Goal: Task Accomplishment & Management: Complete application form

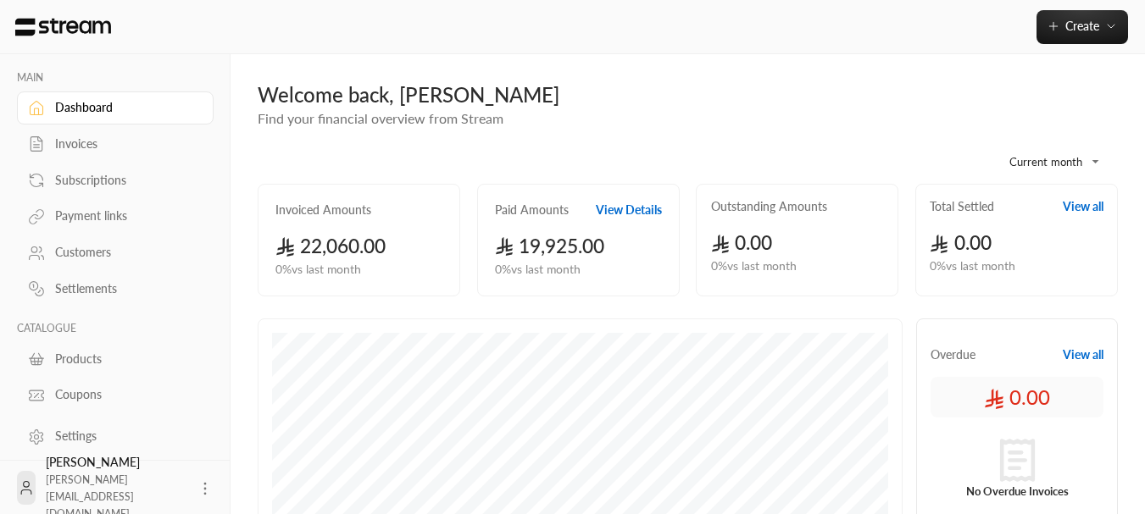
click at [76, 284] on div "Settlements" at bounding box center [123, 289] width 137 height 17
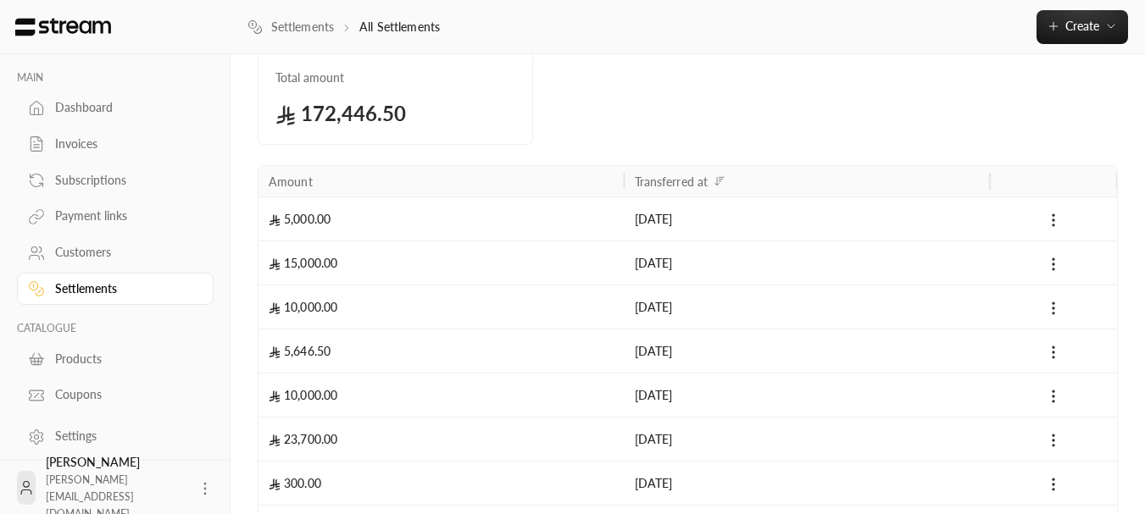
scroll to position [85, 0]
click at [1062, 220] on button at bounding box center [1053, 219] width 20 height 20
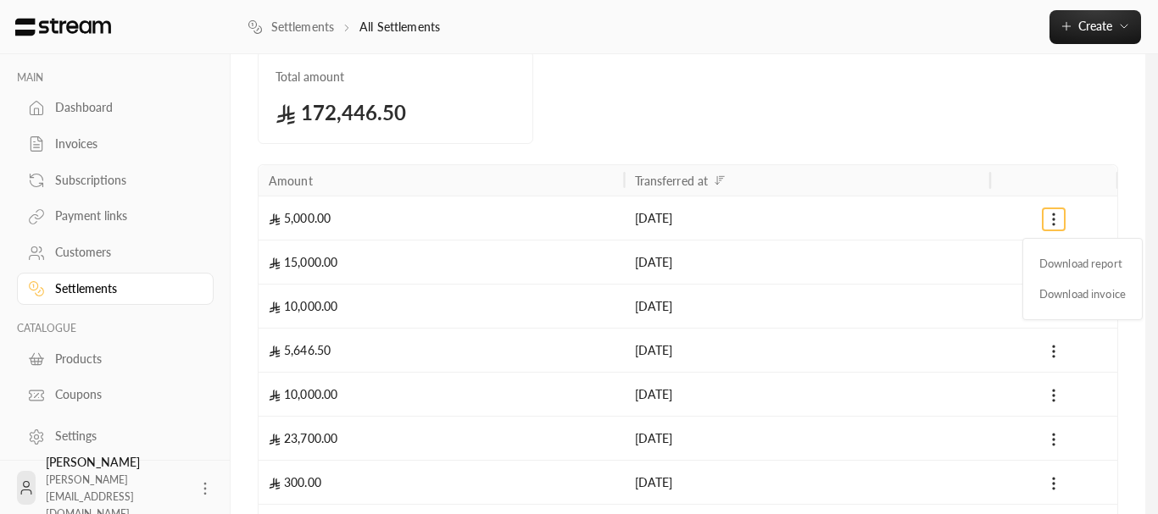
click at [964, 101] on div at bounding box center [579, 257] width 1158 height 514
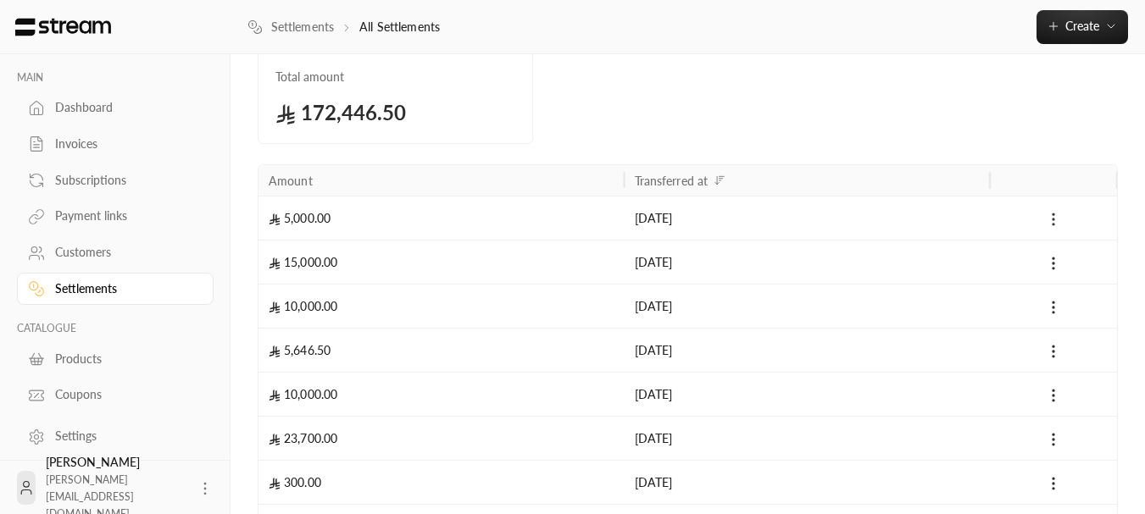
click at [1054, 212] on icon at bounding box center [1053, 219] width 17 height 17
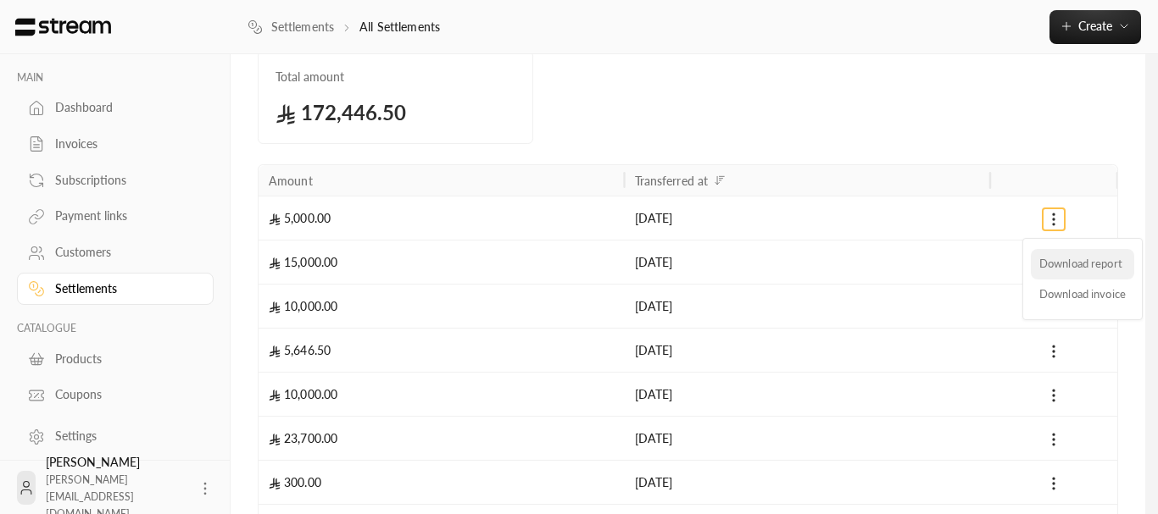
click at [1058, 264] on li "Download report" at bounding box center [1082, 264] width 103 height 31
click at [655, 90] on div at bounding box center [579, 257] width 1158 height 514
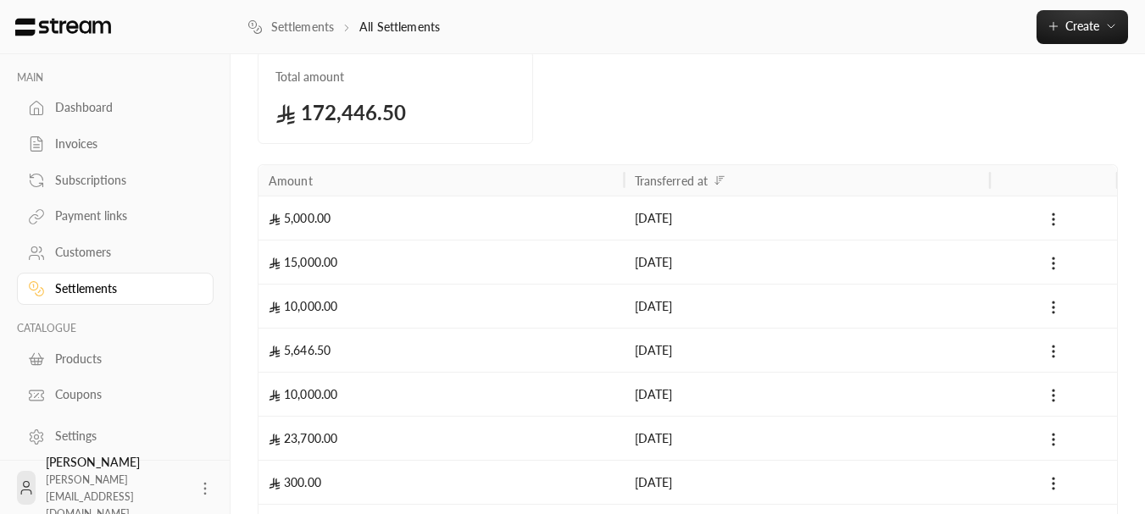
click at [105, 248] on div "Customers" at bounding box center [123, 252] width 137 height 17
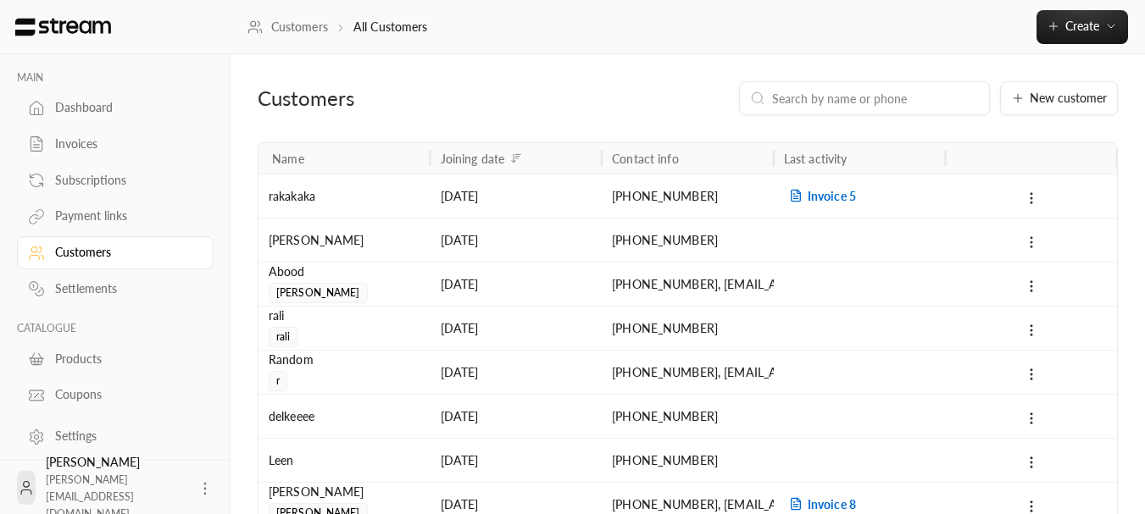
click at [1034, 232] on button at bounding box center [1031, 241] width 19 height 19
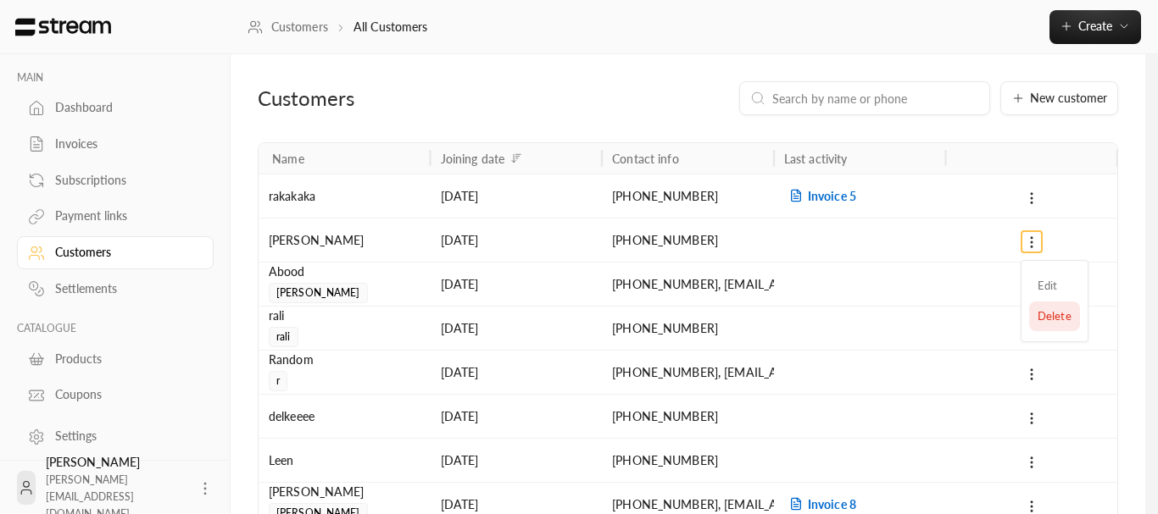
click at [1033, 314] on li "Delete" at bounding box center [1054, 317] width 51 height 31
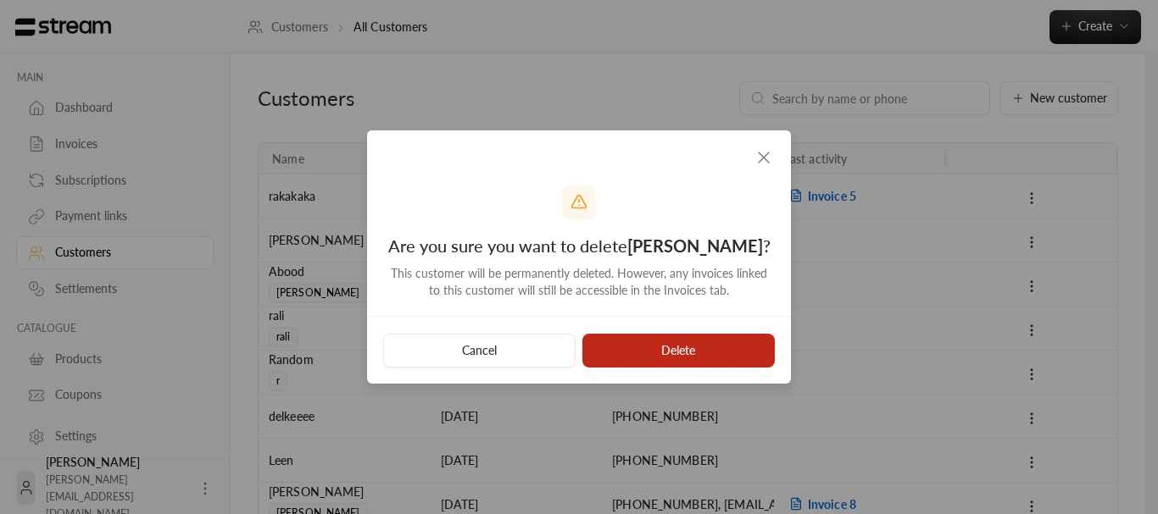
click at [697, 336] on button "Delete" at bounding box center [678, 351] width 192 height 34
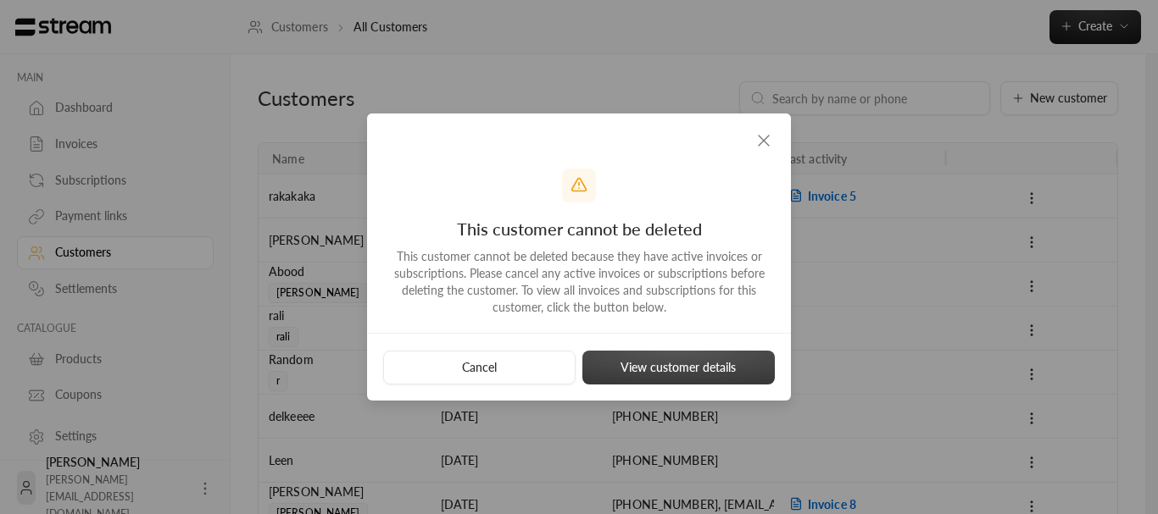
click at [697, 355] on button "View customer details" at bounding box center [678, 368] width 192 height 34
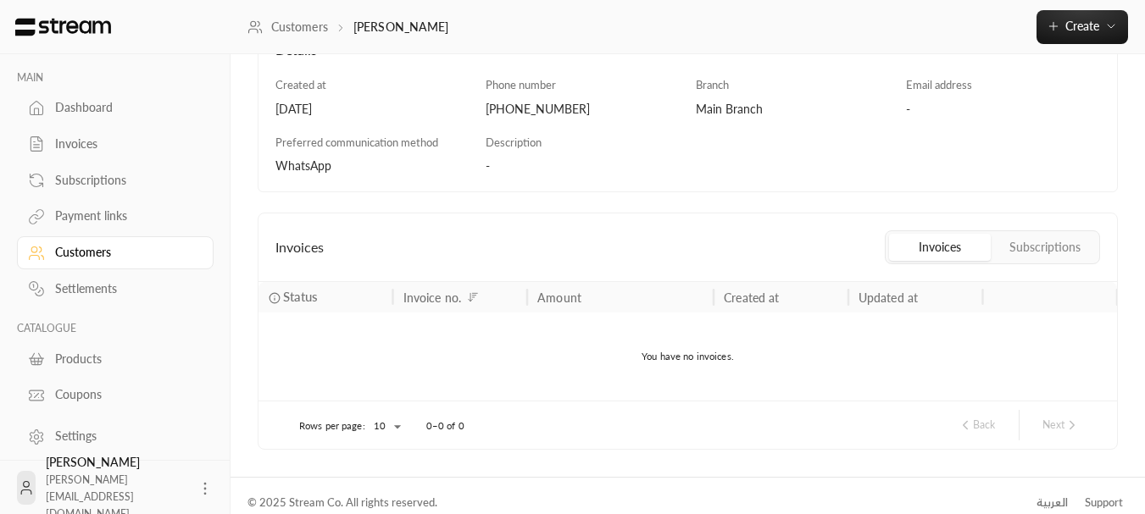
scroll to position [248, 0]
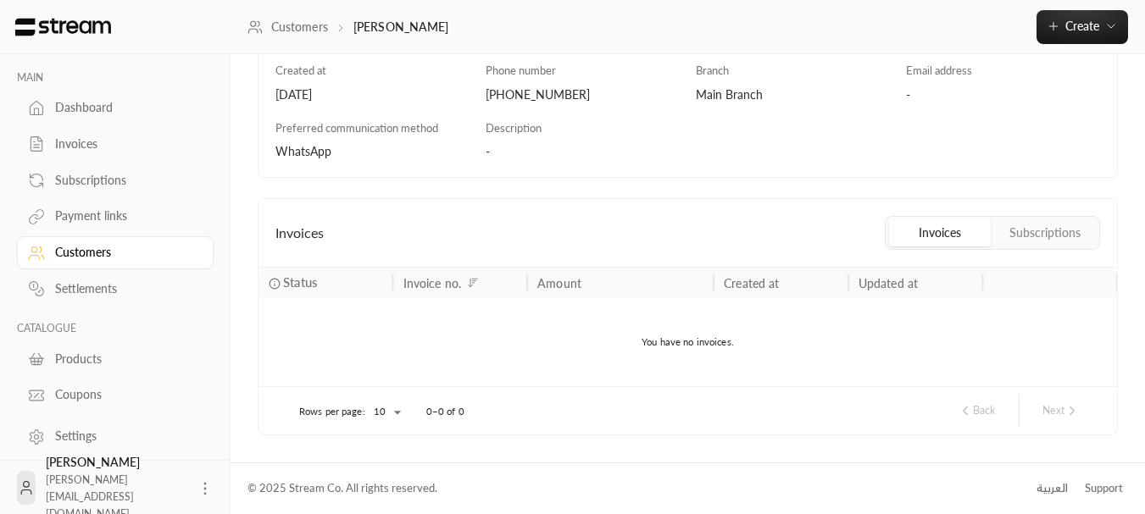
click at [1034, 241] on button "Subscriptions" at bounding box center [1045, 233] width 102 height 27
click at [961, 237] on button "Invoices" at bounding box center [940, 233] width 102 height 27
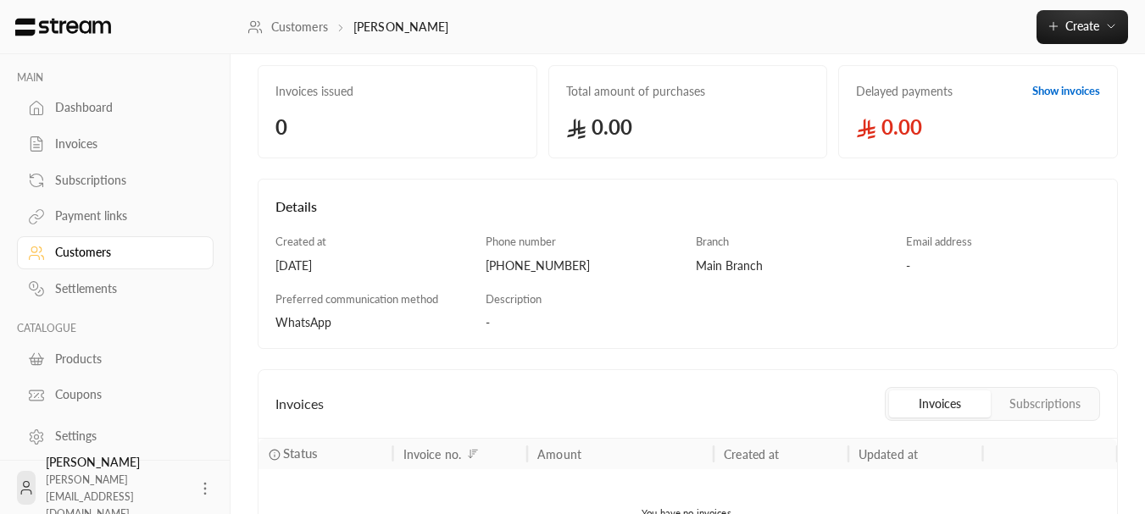
scroll to position [0, 0]
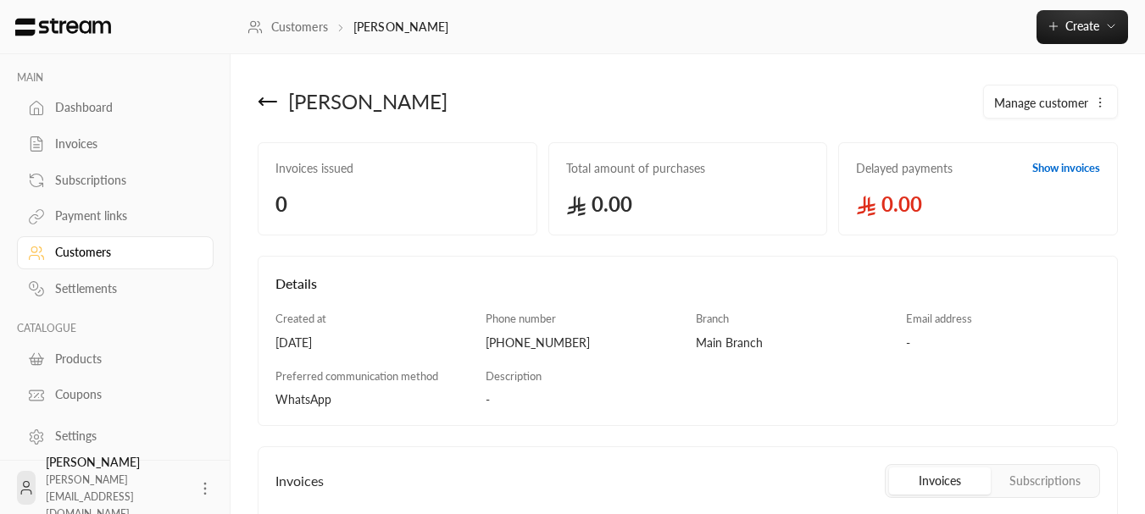
click at [98, 243] on link "Customers" at bounding box center [115, 252] width 197 height 33
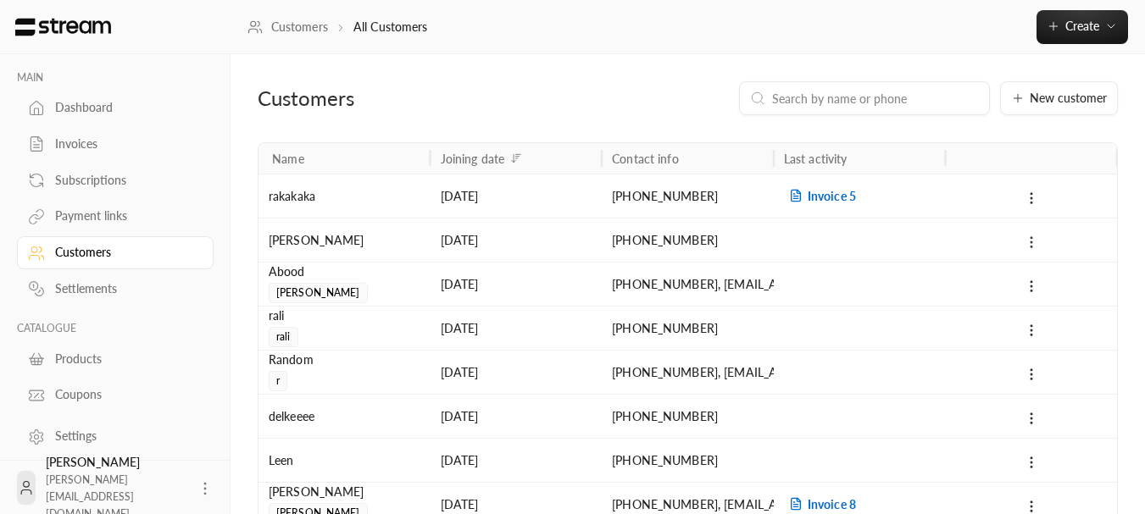
click at [1028, 240] on icon at bounding box center [1031, 242] width 15 height 15
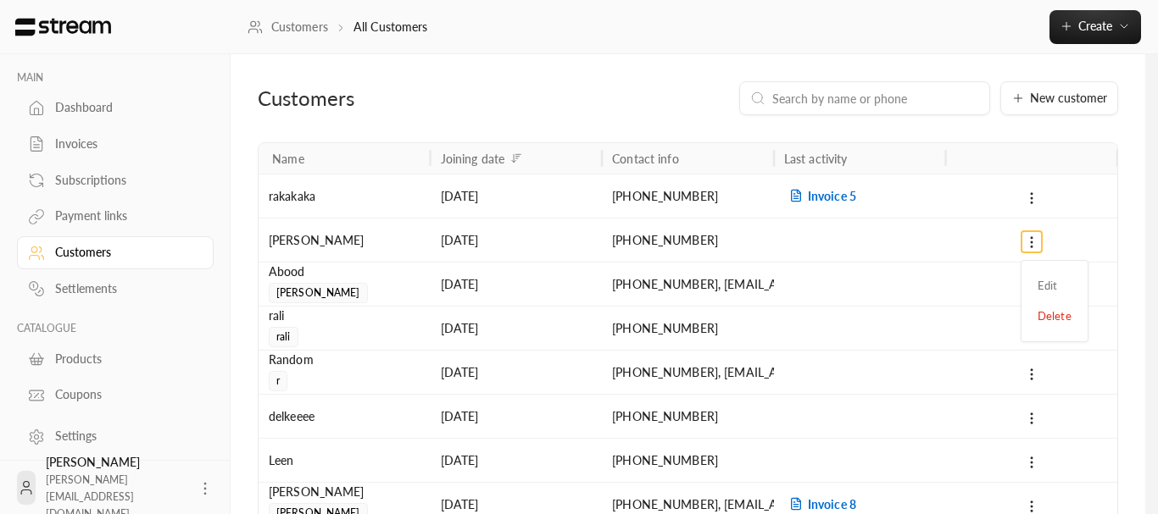
click at [1105, 201] on div at bounding box center [579, 257] width 1158 height 514
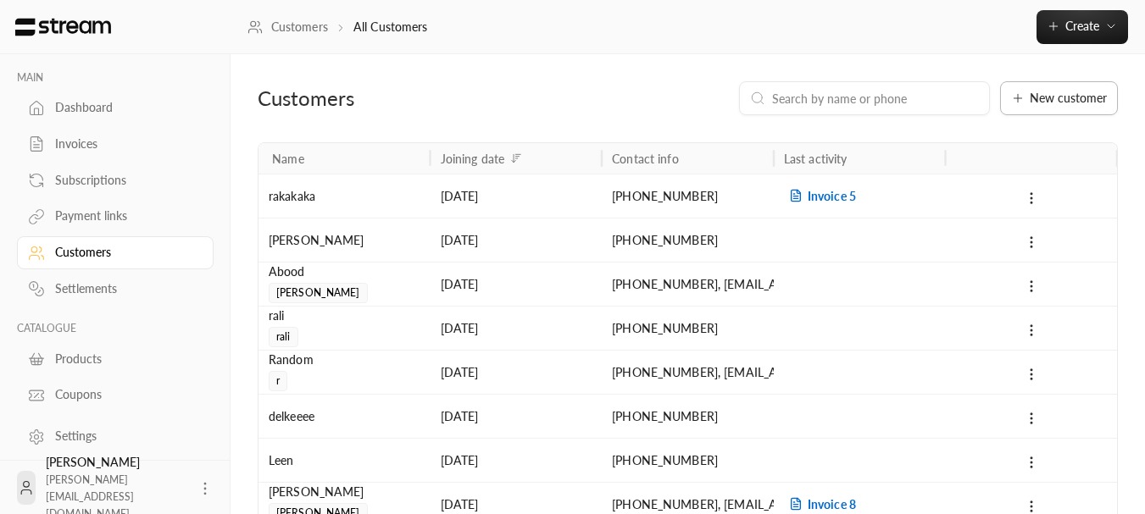
click at [1006, 106] on button "New customer" at bounding box center [1059, 98] width 118 height 34
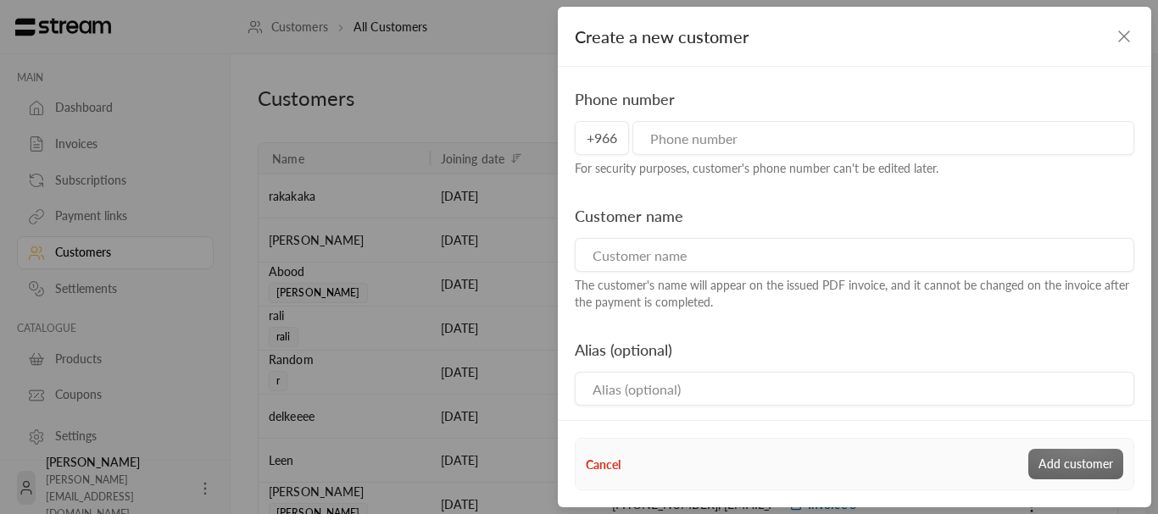
click at [742, 145] on input "tel" at bounding box center [883, 138] width 502 height 34
type input "555555555"
click at [666, 253] on input at bounding box center [854, 255] width 559 height 34
type input "j"
type input "lolol lolol"
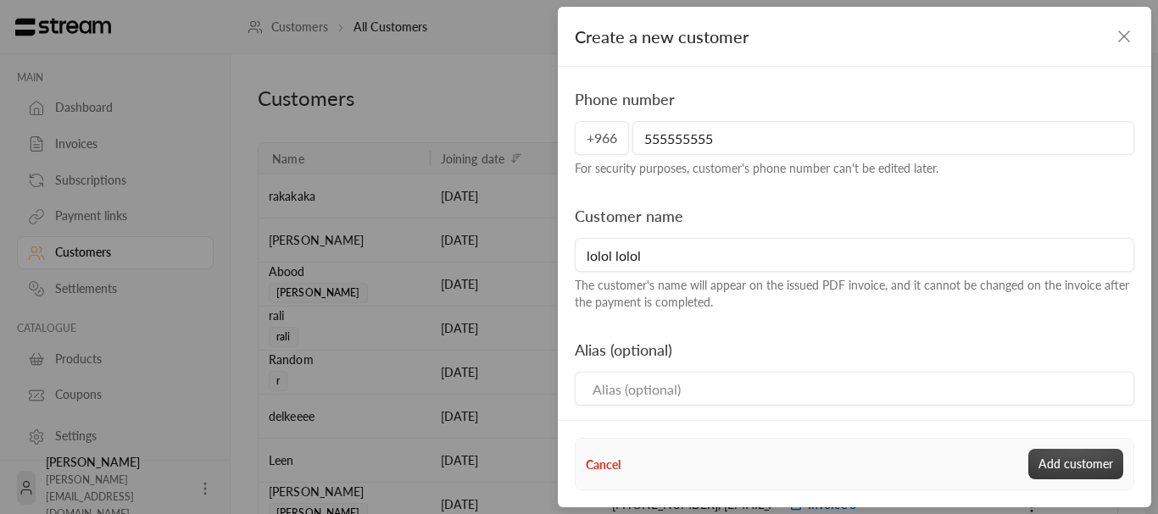
click at [1064, 455] on button "Add customer" at bounding box center [1075, 464] width 95 height 31
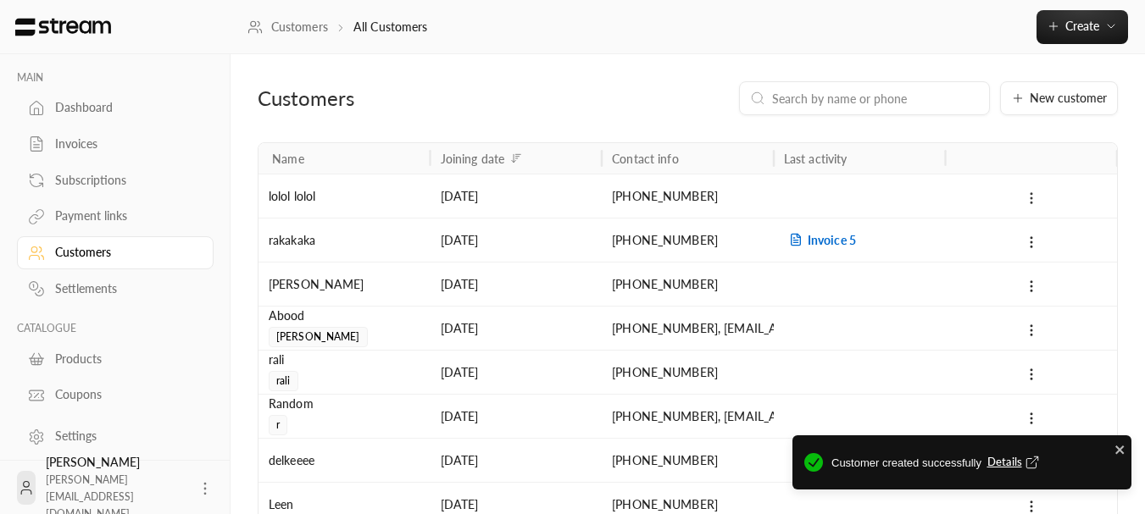
click at [1035, 200] on icon at bounding box center [1031, 198] width 15 height 15
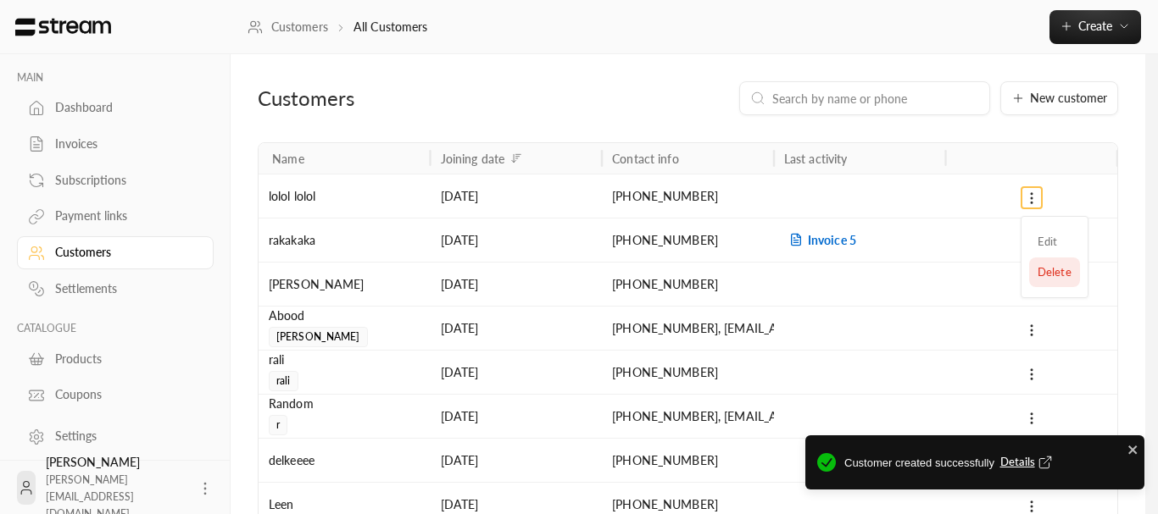
click at [1041, 258] on li "Delete" at bounding box center [1054, 273] width 51 height 31
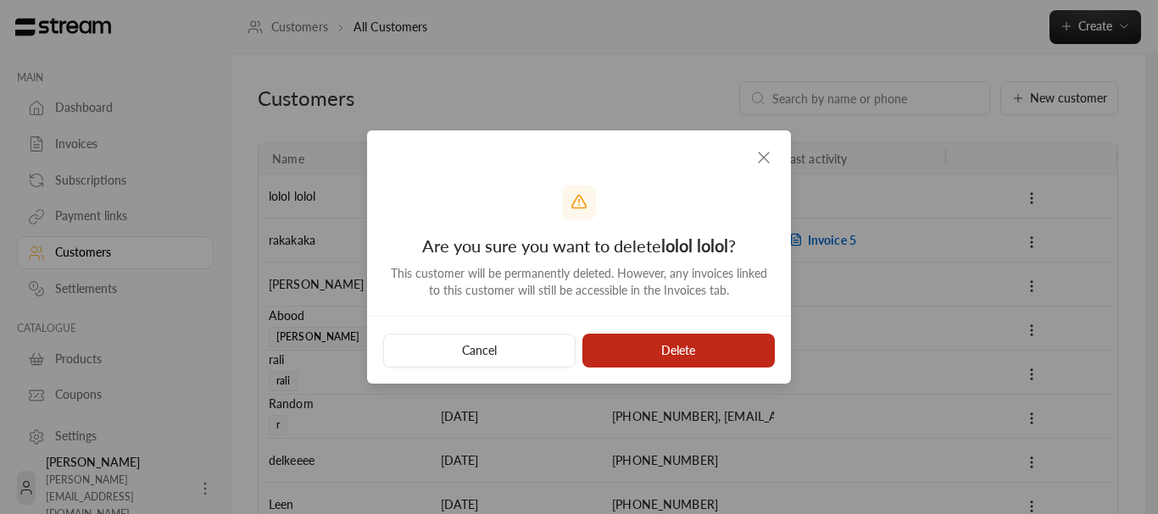
click at [718, 354] on button "Delete" at bounding box center [678, 351] width 192 height 34
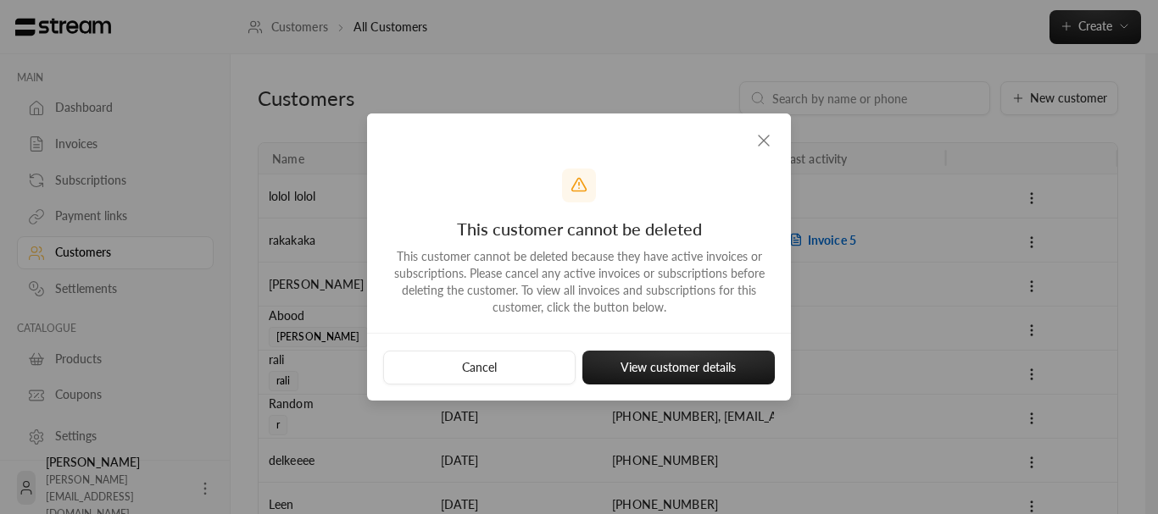
click at [765, 138] on icon "button" at bounding box center [763, 141] width 20 height 20
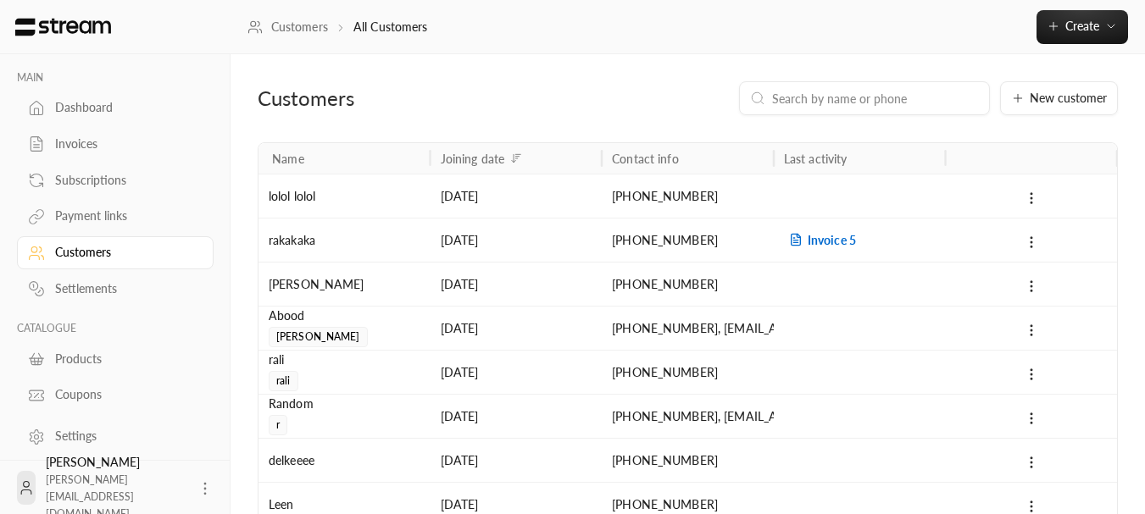
click at [33, 213] on icon at bounding box center [36, 216] width 17 height 17
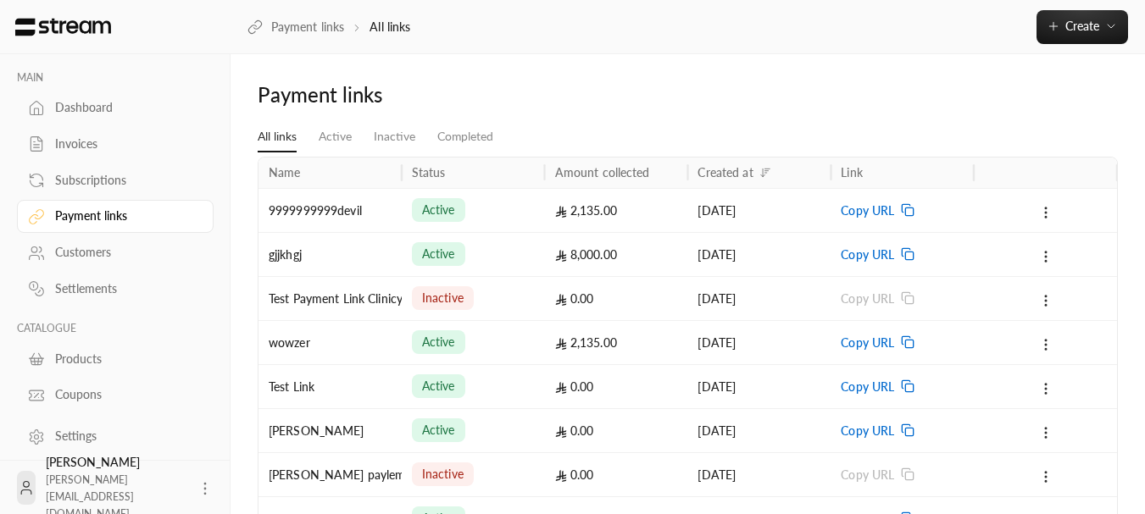
click at [91, 188] on div "Subscriptions" at bounding box center [123, 180] width 137 height 17
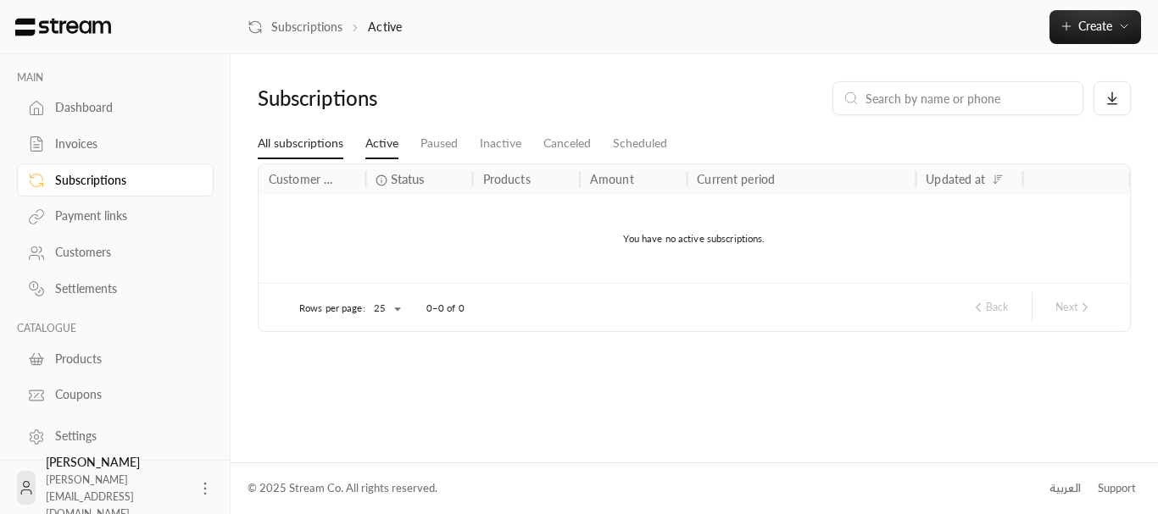
click at [297, 152] on link "All subscriptions" at bounding box center [301, 144] width 86 height 31
click at [71, 141] on div "Invoices" at bounding box center [123, 144] width 137 height 17
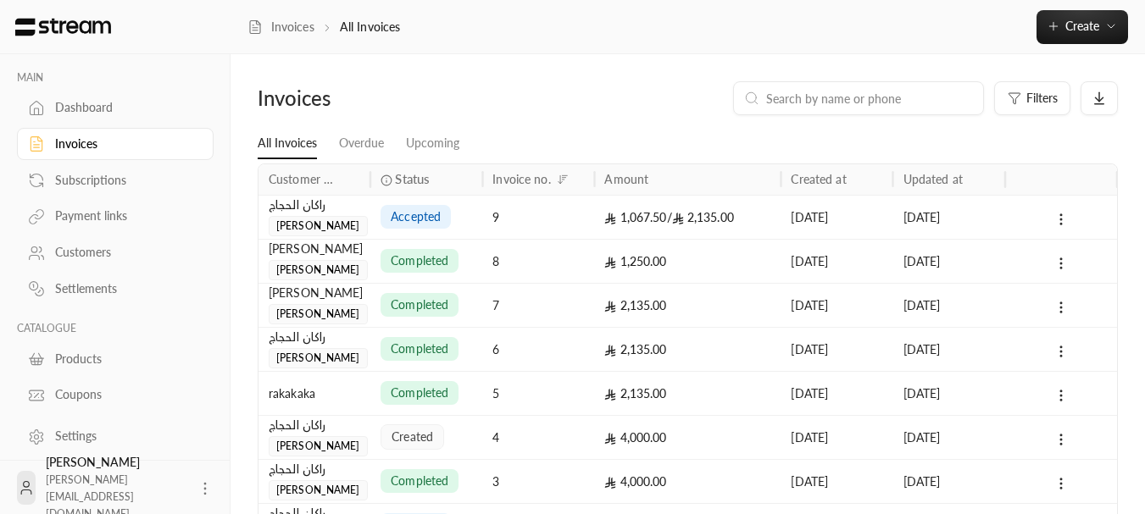
click at [51, 247] on link "Customers" at bounding box center [115, 252] width 197 height 33
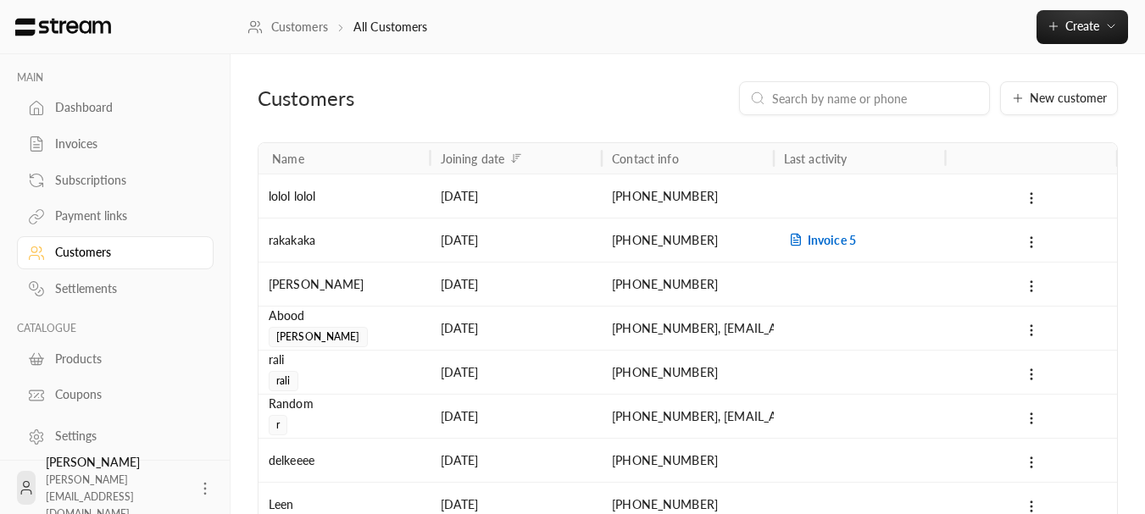
scroll to position [8, 0]
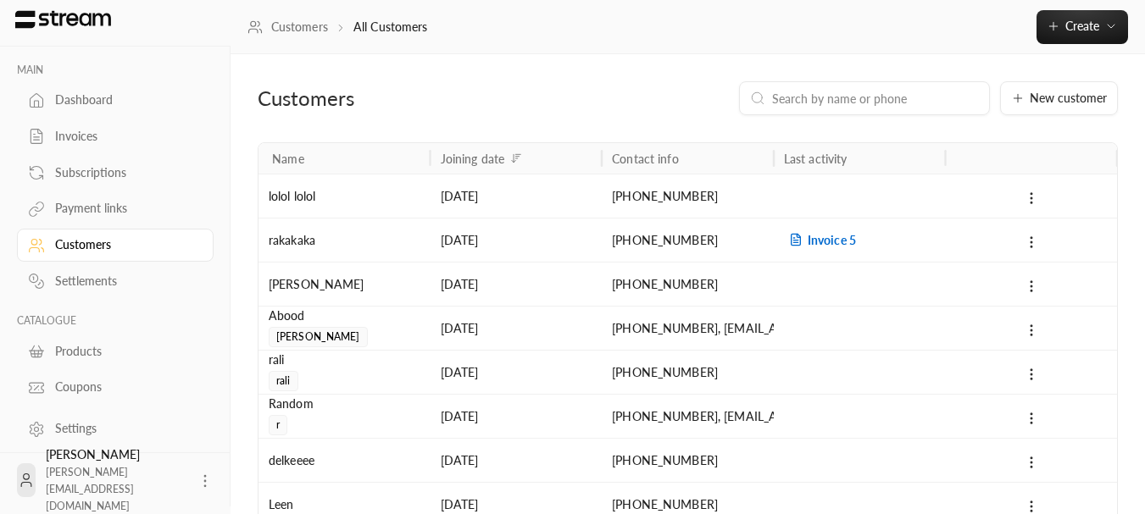
click at [95, 389] on div "Coupons" at bounding box center [123, 387] width 137 height 17
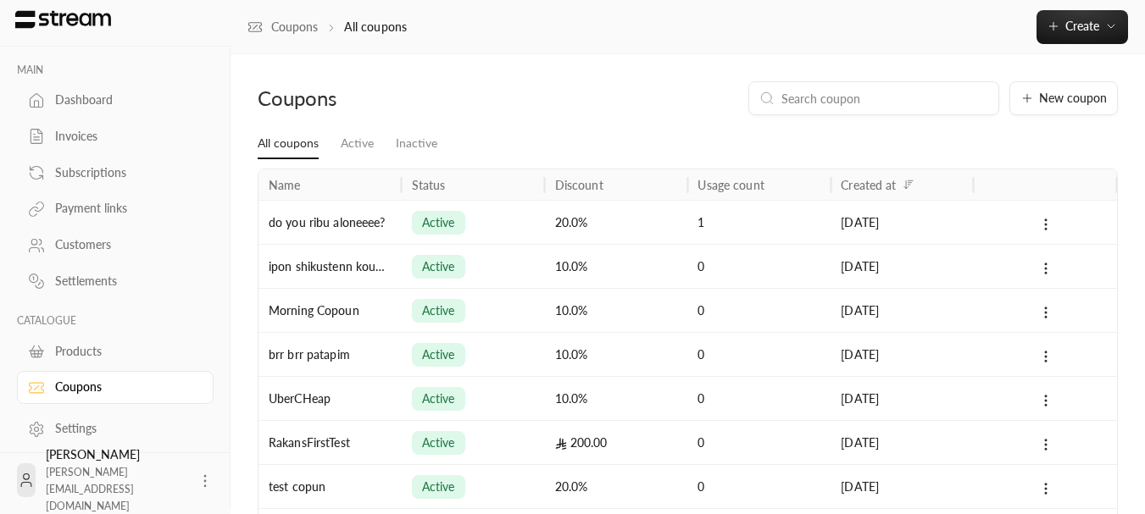
click at [197, 476] on icon at bounding box center [205, 481] width 17 height 17
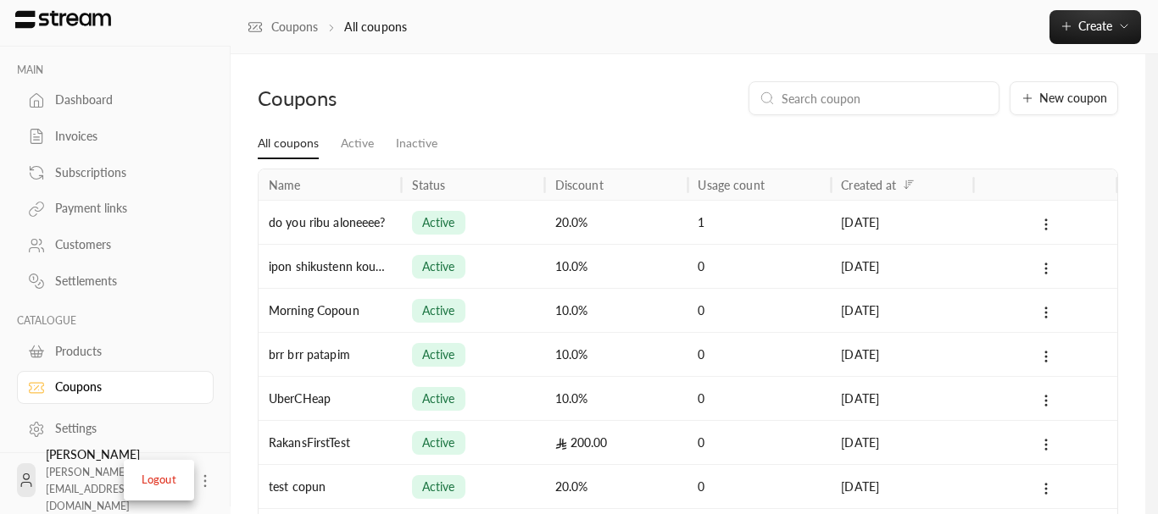
click at [54, 478] on div at bounding box center [579, 257] width 1158 height 514
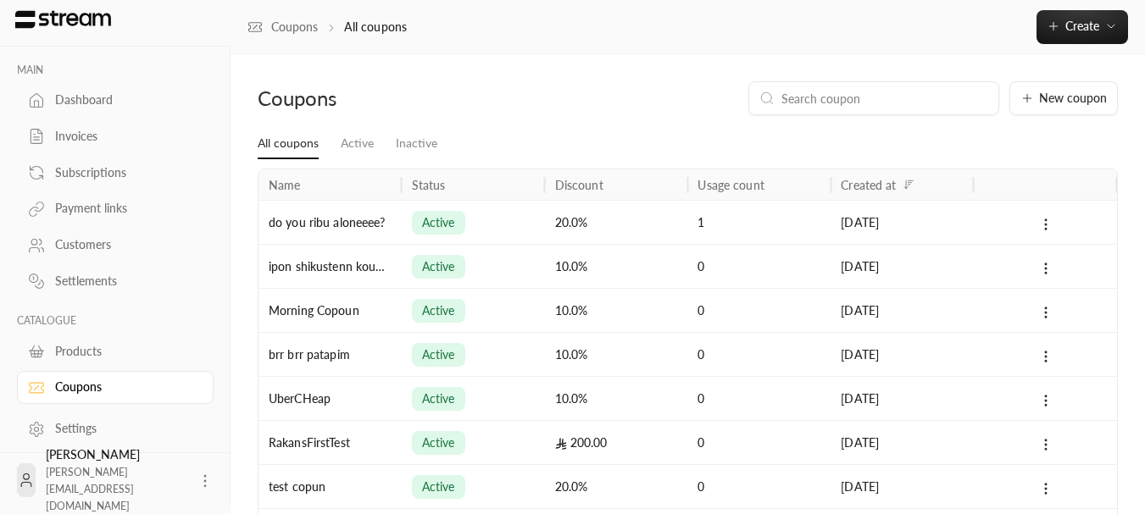
click at [89, 475] on div "[PERSON_NAME] [PERSON_NAME][EMAIL_ADDRESS][DOMAIN_NAME]" at bounding box center [116, 481] width 141 height 68
click at [35, 475] on icon at bounding box center [26, 480] width 17 height 17
click at [1070, 109] on button "New coupon" at bounding box center [1063, 98] width 108 height 34
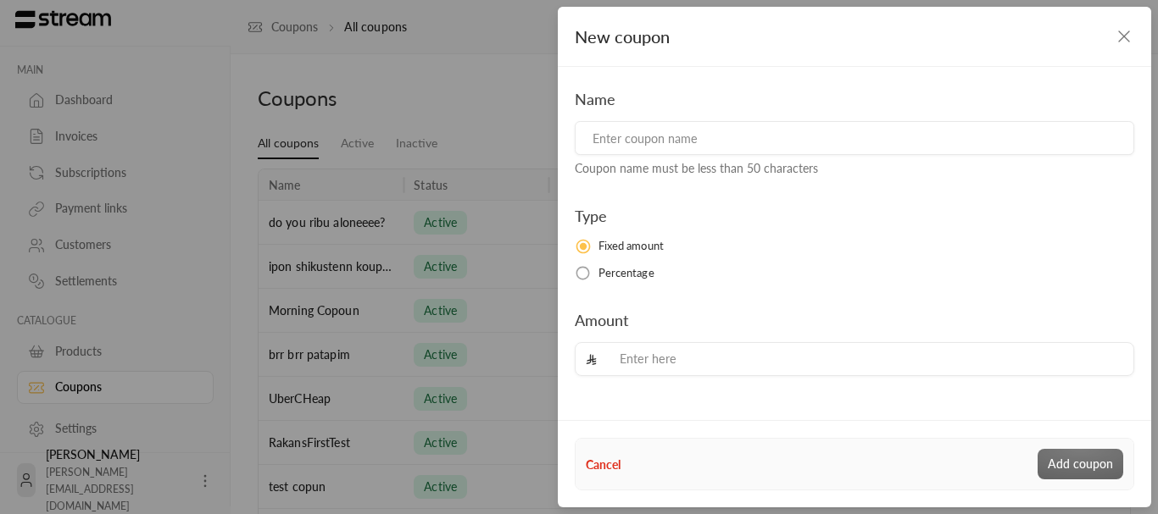
click at [1122, 31] on icon "button" at bounding box center [1124, 36] width 20 height 20
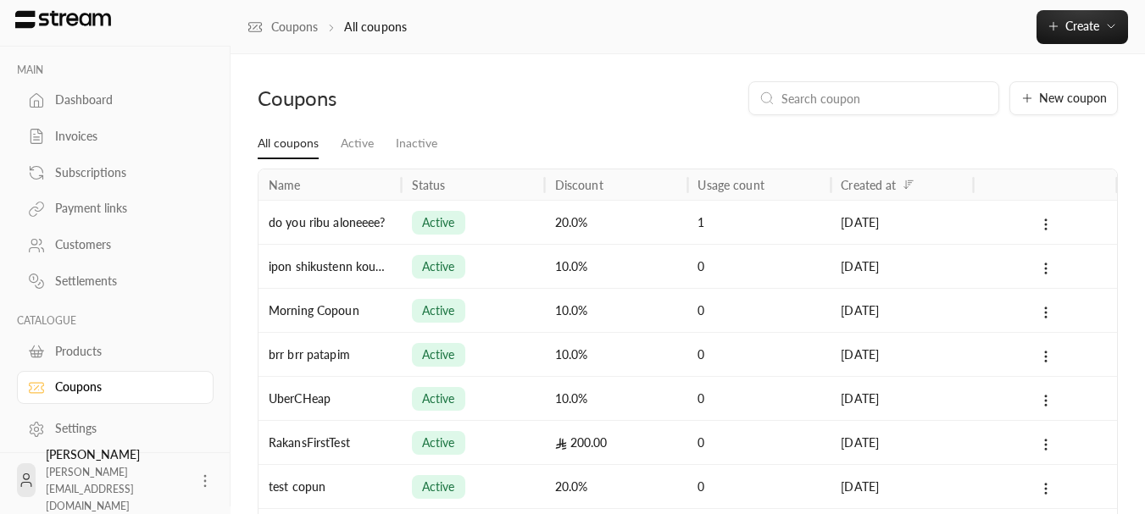
click at [89, 140] on div "Invoices" at bounding box center [123, 136] width 137 height 17
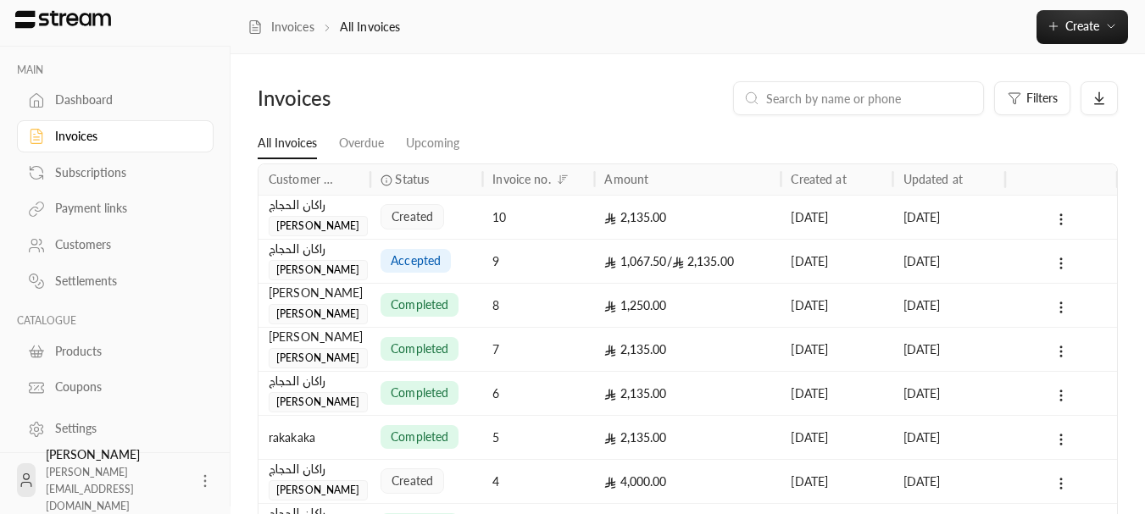
click at [317, 291] on div "[PERSON_NAME]" at bounding box center [315, 293] width 92 height 19
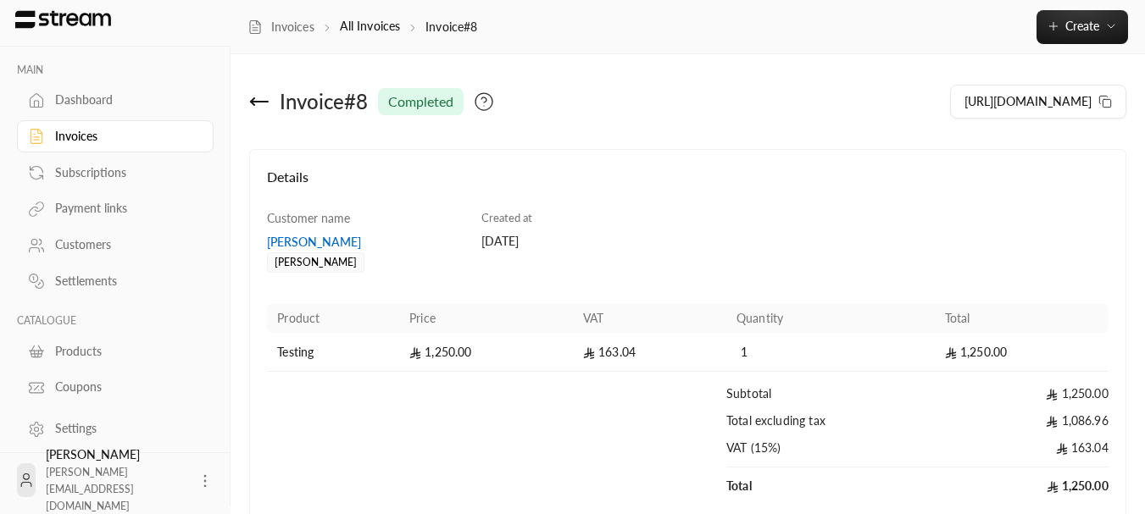
click at [62, 383] on div "Coupons" at bounding box center [123, 387] width 137 height 17
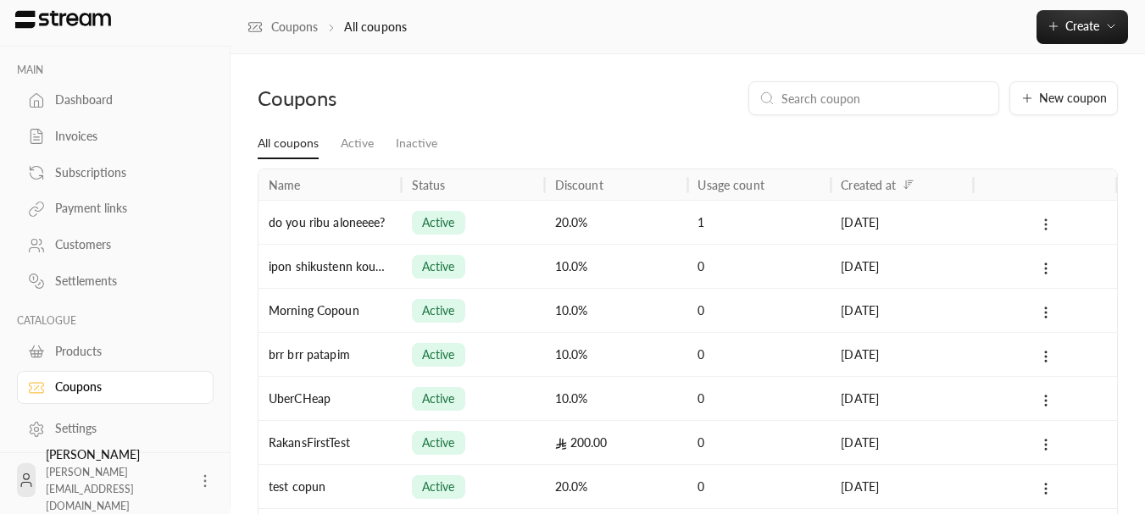
click at [1049, 221] on icon at bounding box center [1045, 224] width 15 height 15
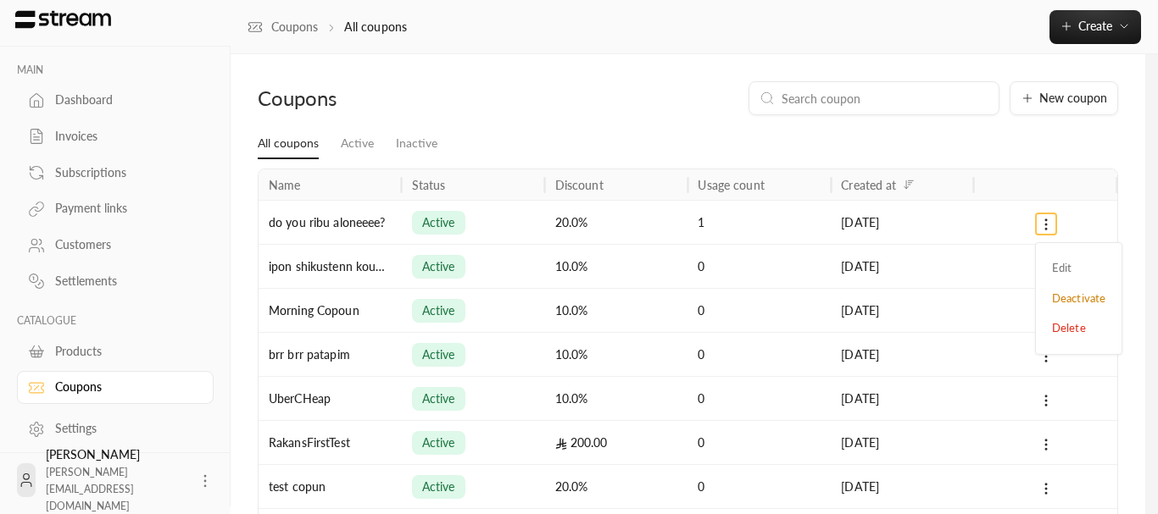
click at [1049, 128] on div at bounding box center [579, 257] width 1158 height 514
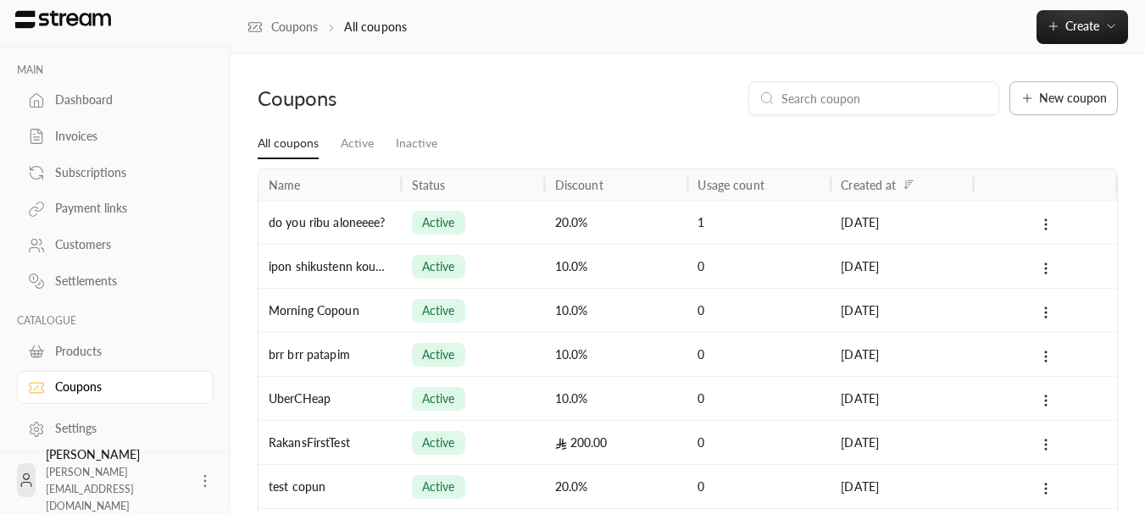
click at [1076, 98] on span "New coupon" at bounding box center [1073, 98] width 68 height 12
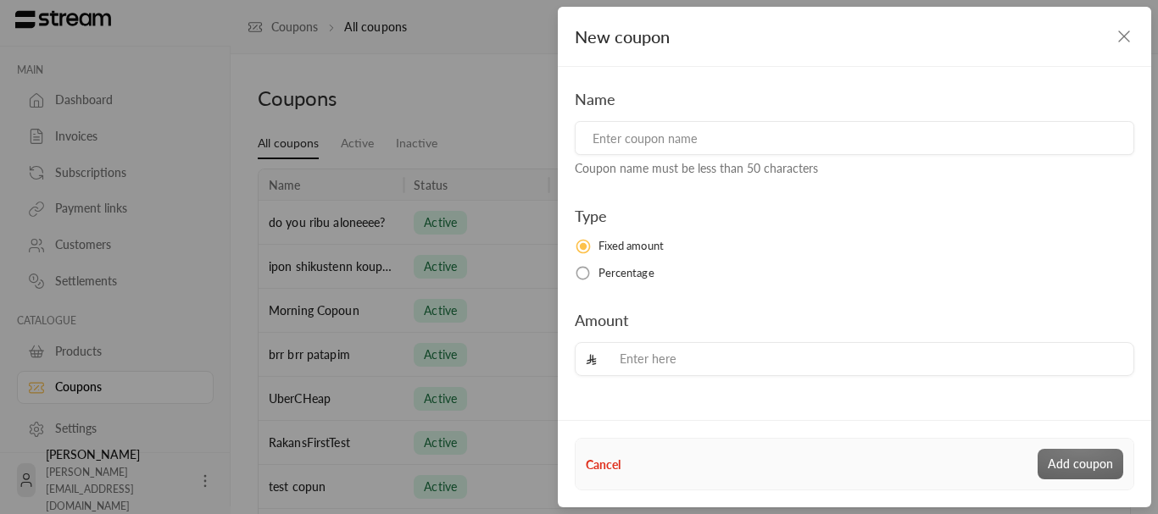
click at [820, 138] on input at bounding box center [854, 138] width 559 height 34
type input "b"
type input "t"
type input "g"
type input "s"
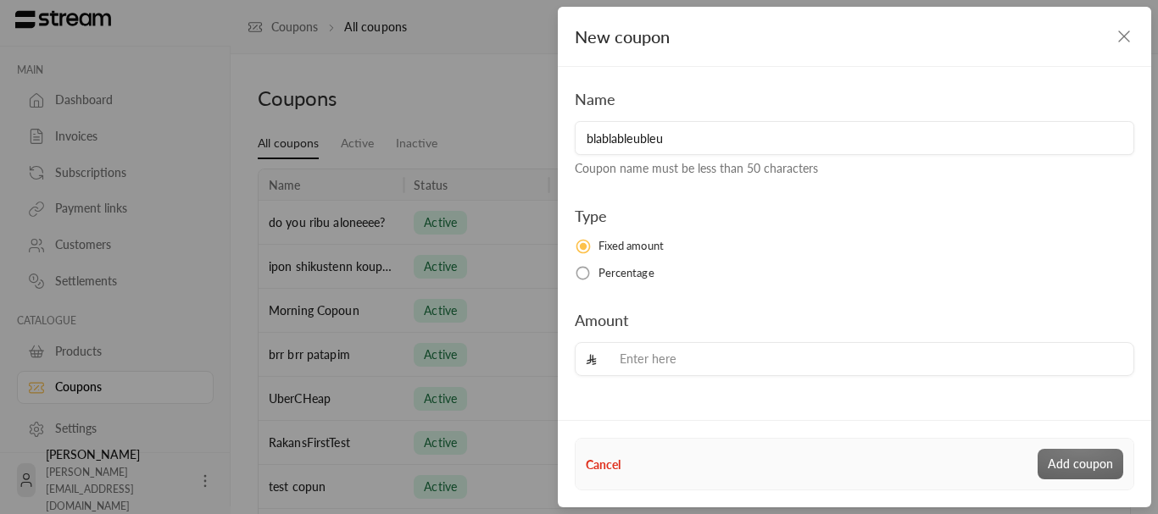
type input "blablableubleu"
click at [691, 371] on input "tel" at bounding box center [863, 359] width 520 height 33
type input "250"
click at [1051, 474] on button "Add coupon" at bounding box center [1080, 464] width 86 height 31
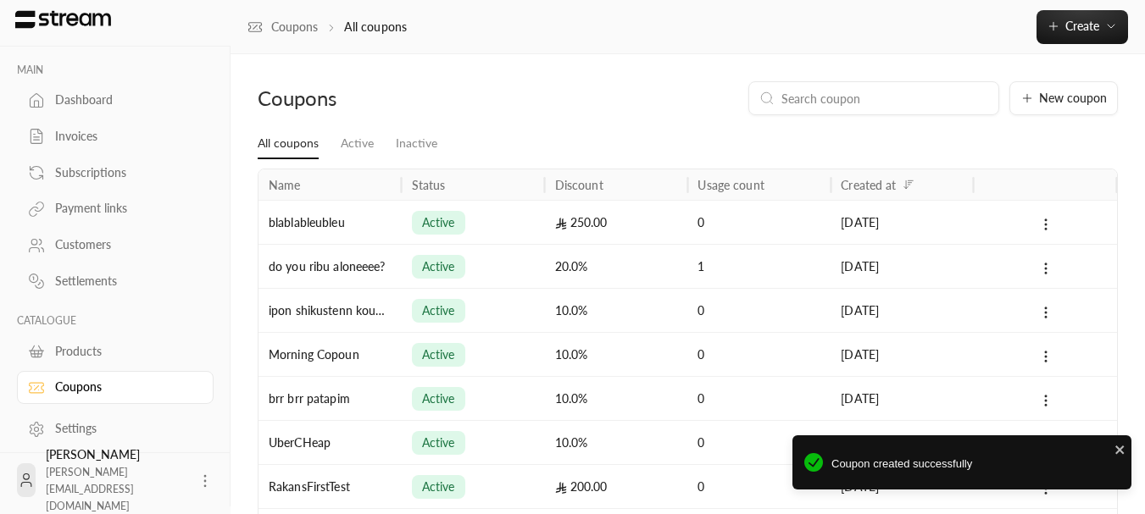
click at [74, 148] on link "Invoices" at bounding box center [115, 136] width 197 height 33
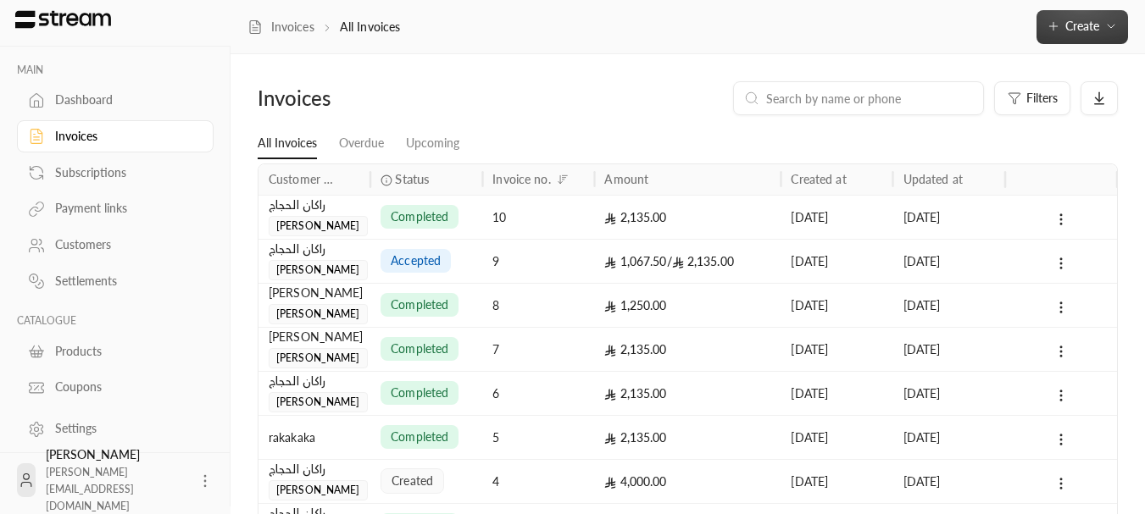
click at [1090, 27] on span "Create" at bounding box center [1082, 26] width 34 height 14
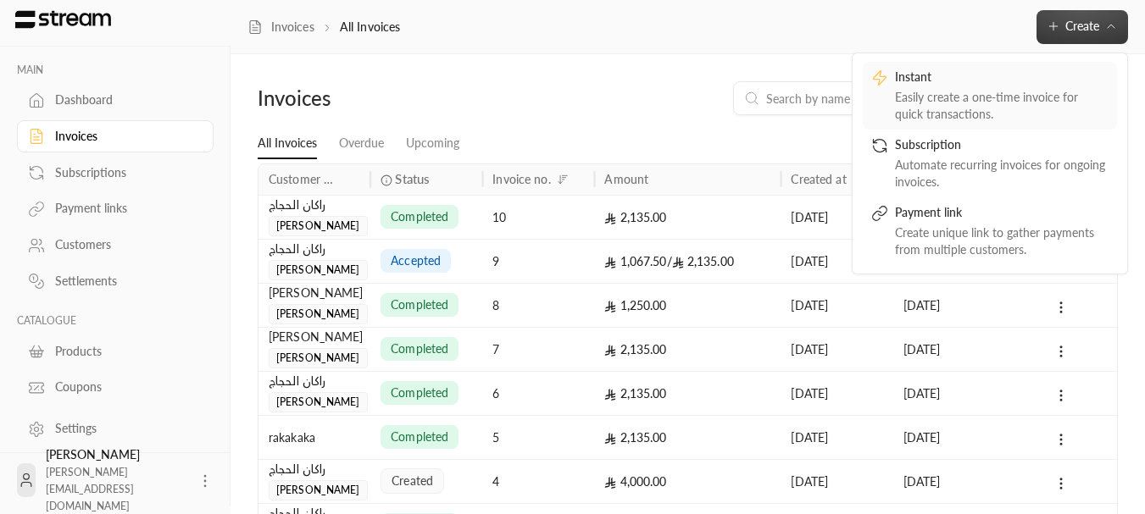
click at [992, 93] on div "Easily create a one-time invoice for quick transactions." at bounding box center [1002, 106] width 214 height 34
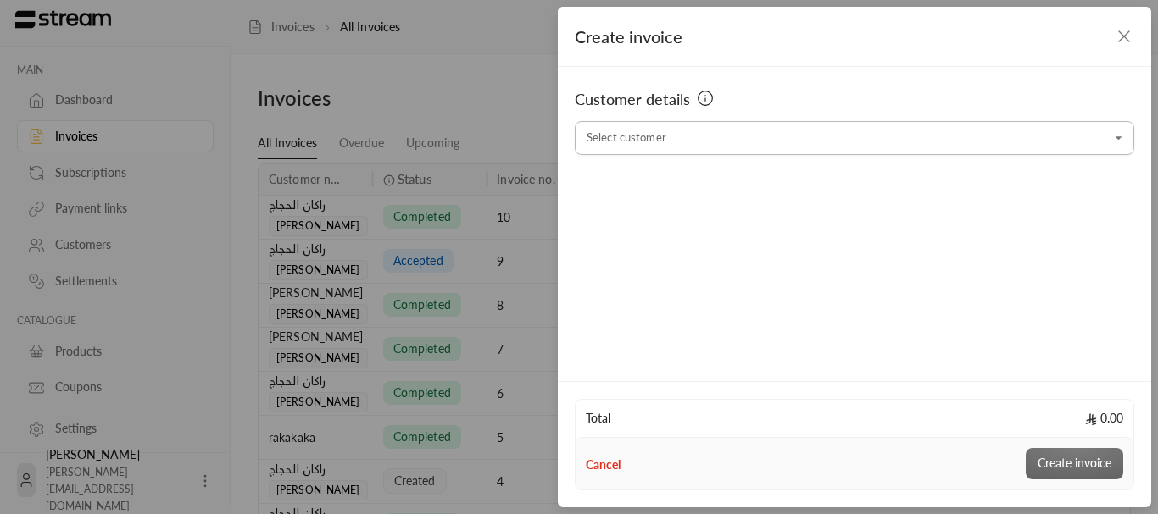
click at [703, 136] on input "Select customer" at bounding box center [854, 139] width 559 height 30
click at [675, 215] on li "[PERSON_NAME] [PHONE_NUMBER]" at bounding box center [854, 228] width 537 height 33
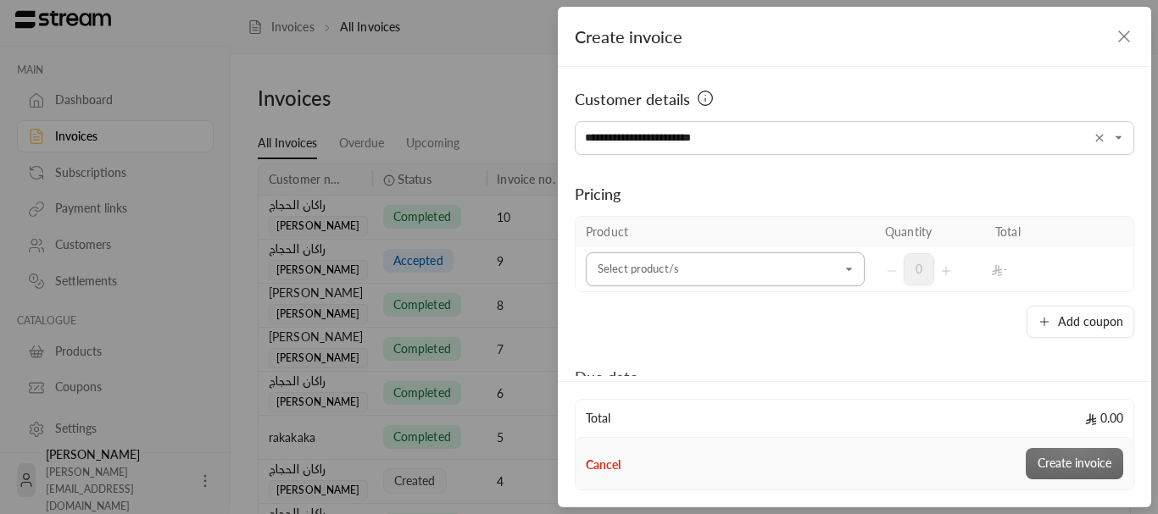
type input "**********"
click at [648, 275] on input "Select customer" at bounding box center [725, 270] width 279 height 30
type input "*"
click at [658, 390] on span "exkujo meeee" at bounding box center [648, 384] width 72 height 14
type input "***"
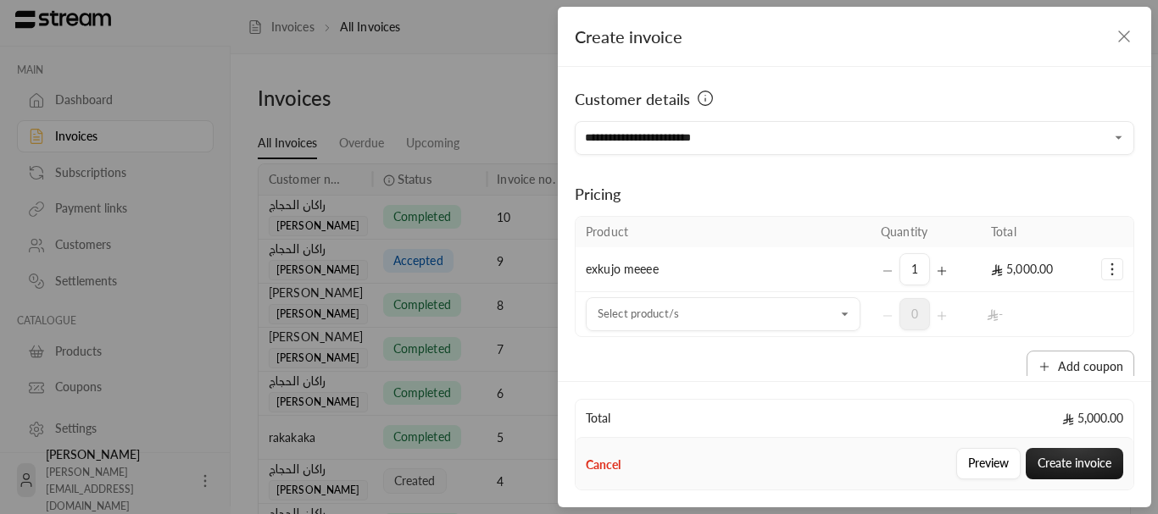
click at [1050, 365] on button "Add coupon" at bounding box center [1080, 367] width 108 height 32
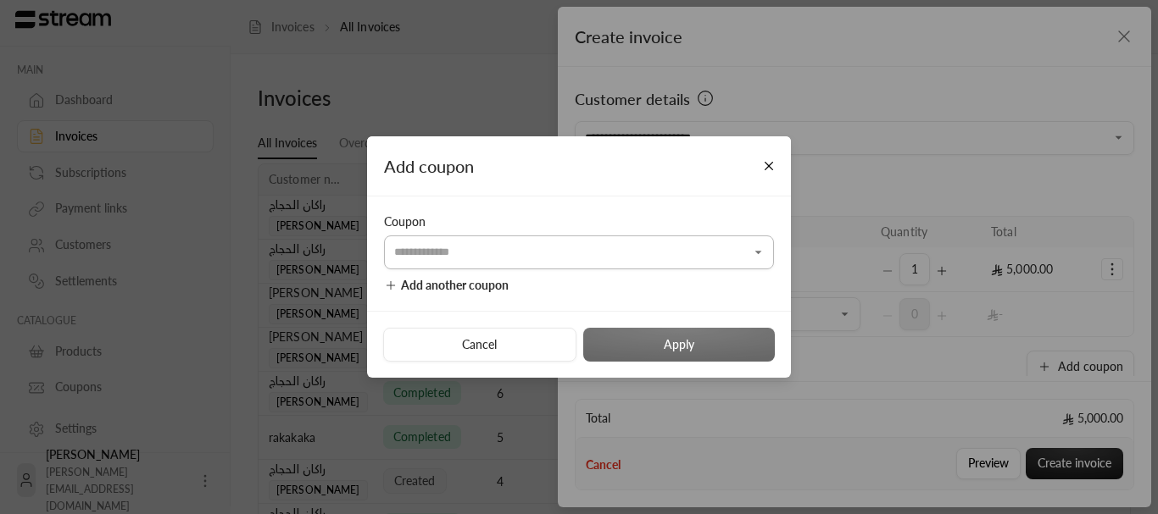
click at [508, 259] on input "Select customer" at bounding box center [579, 252] width 390 height 30
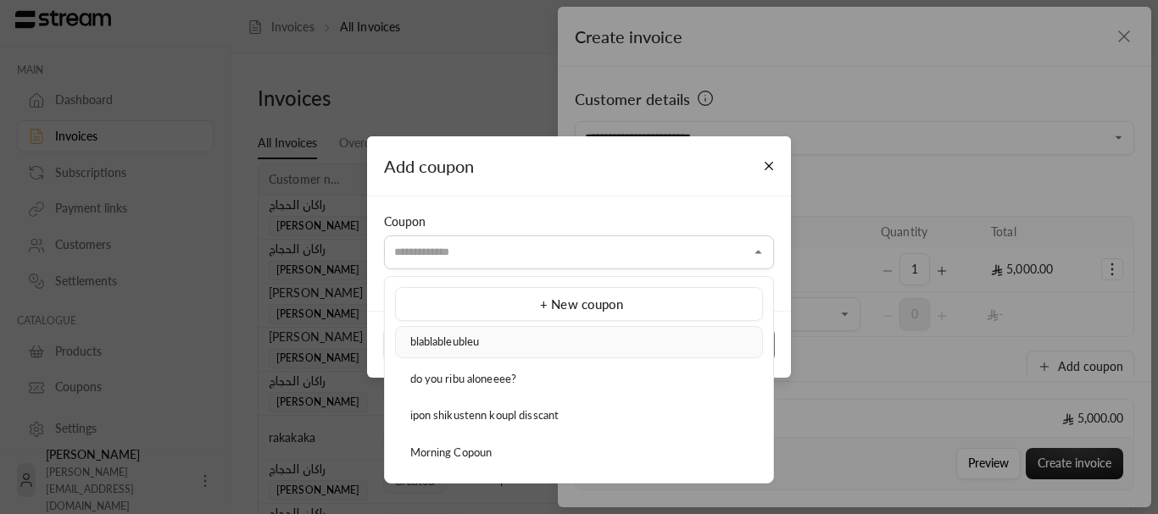
click at [467, 352] on li "blablableubleu" at bounding box center [579, 342] width 368 height 32
type input "**********"
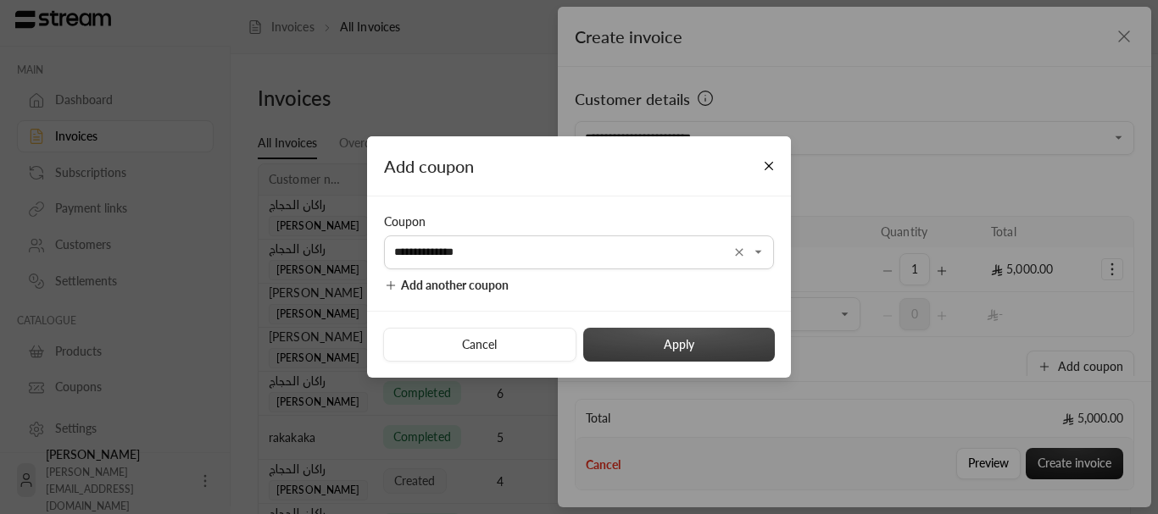
click at [744, 333] on button "Apply" at bounding box center [679, 345] width 192 height 34
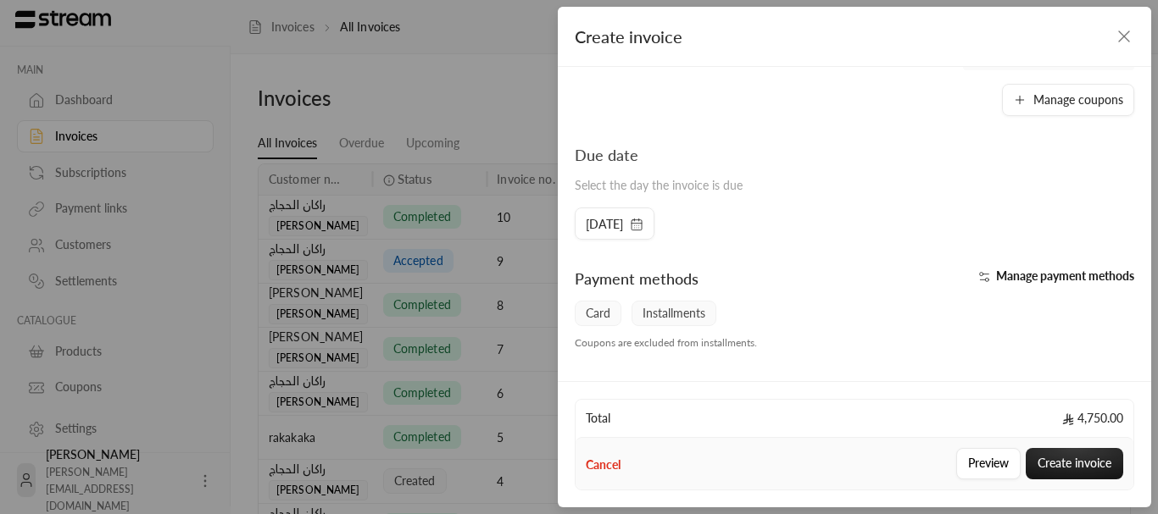
scroll to position [440, 0]
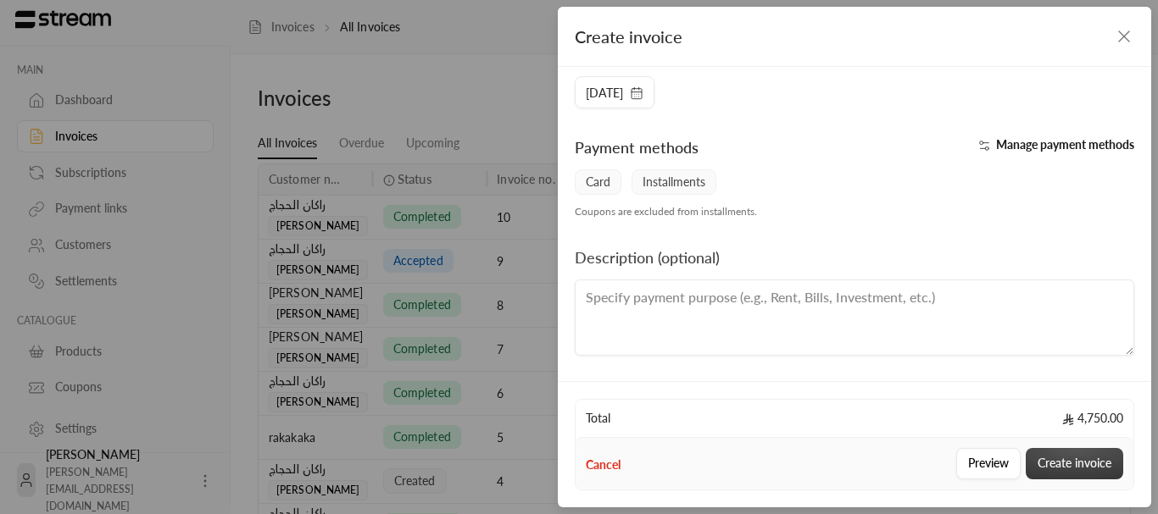
click at [1060, 456] on button "Create invoice" at bounding box center [1073, 463] width 97 height 31
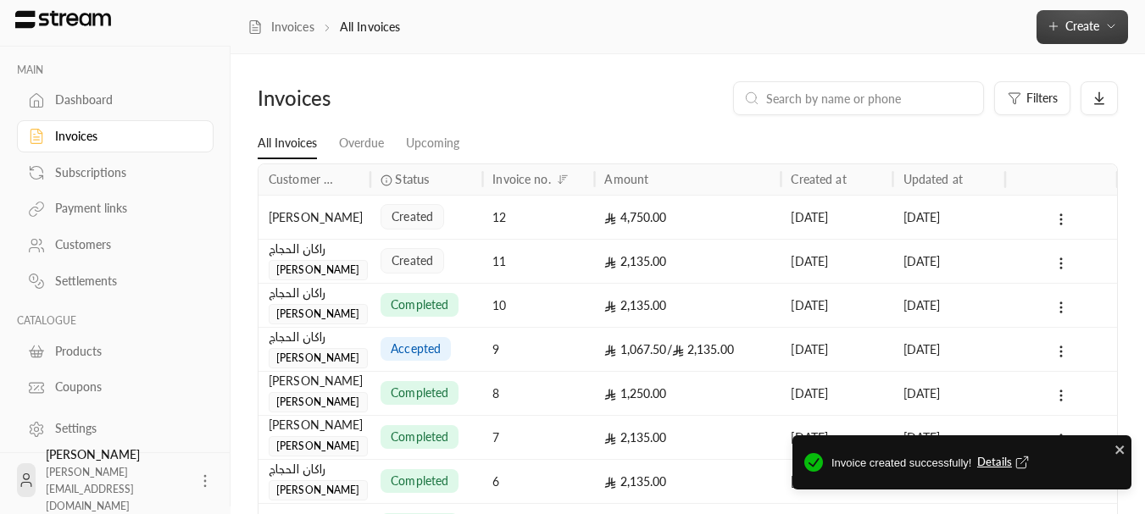
click at [1067, 23] on span "Create" at bounding box center [1082, 26] width 34 height 14
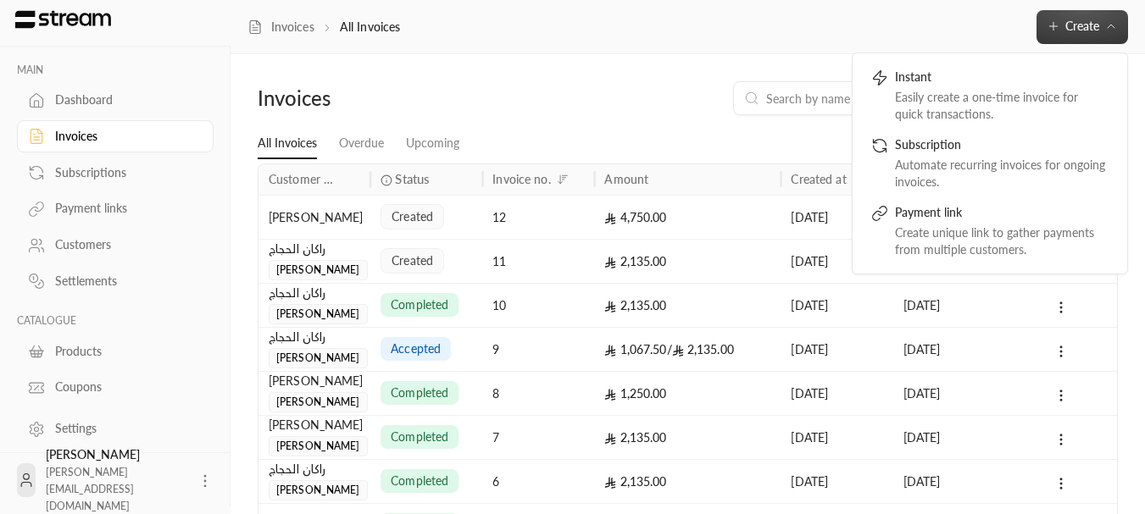
click at [714, 97] on div "Filters" at bounding box center [797, 98] width 641 height 34
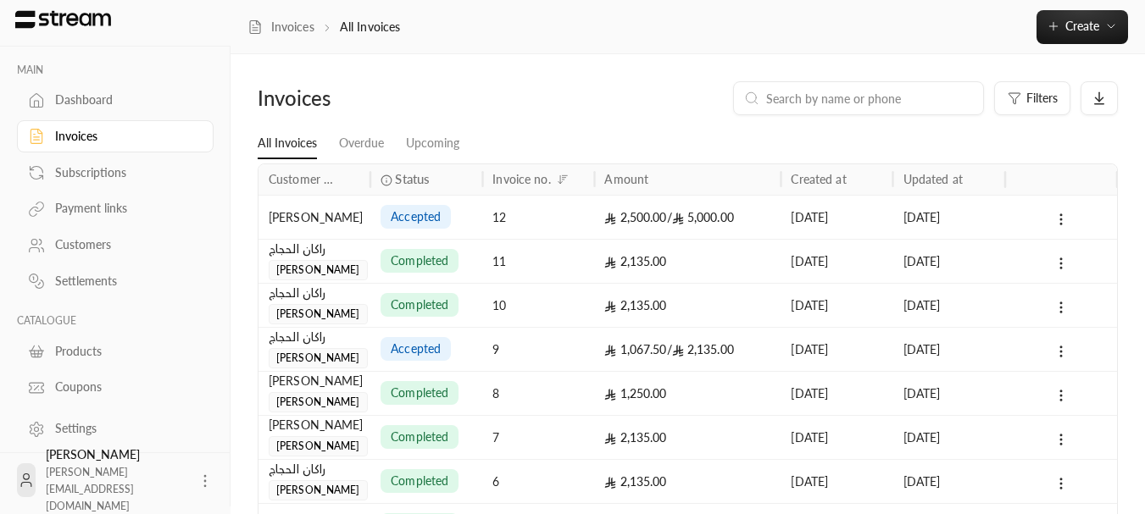
click at [68, 380] on div "Coupons" at bounding box center [123, 387] width 137 height 17
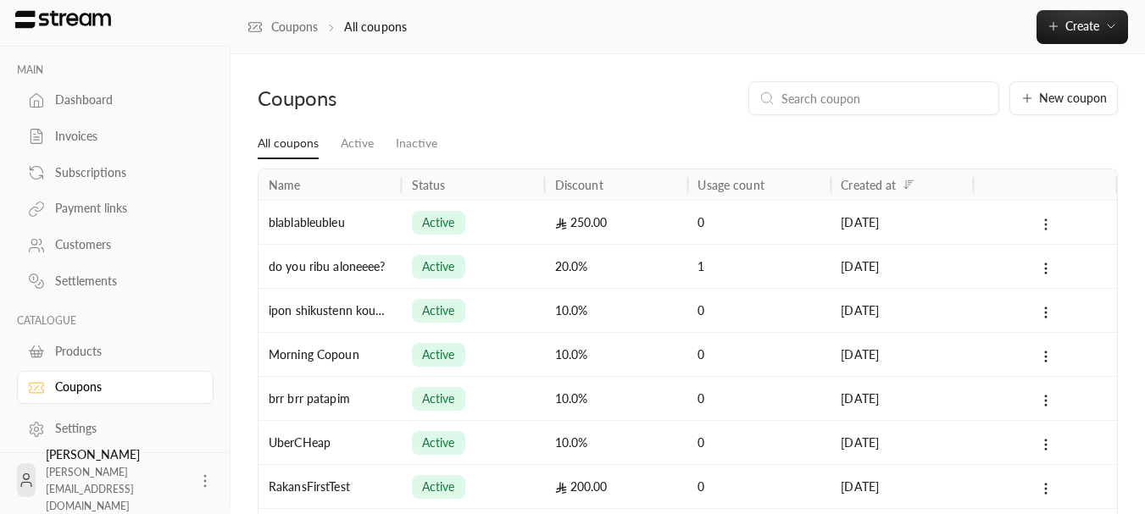
click at [1040, 220] on icon at bounding box center [1045, 224] width 15 height 15
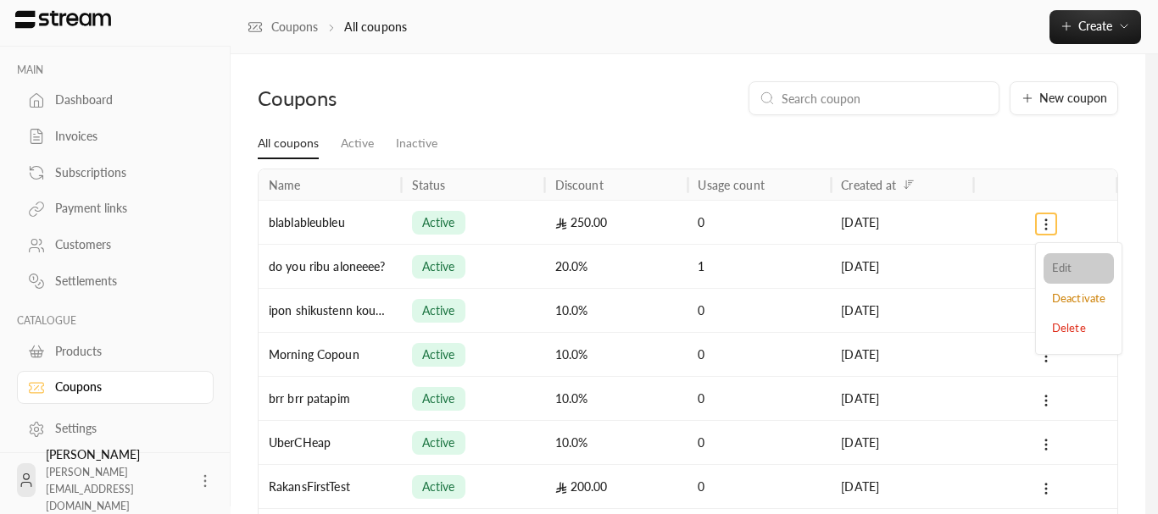
click at [1052, 257] on li "Edit" at bounding box center [1078, 268] width 70 height 31
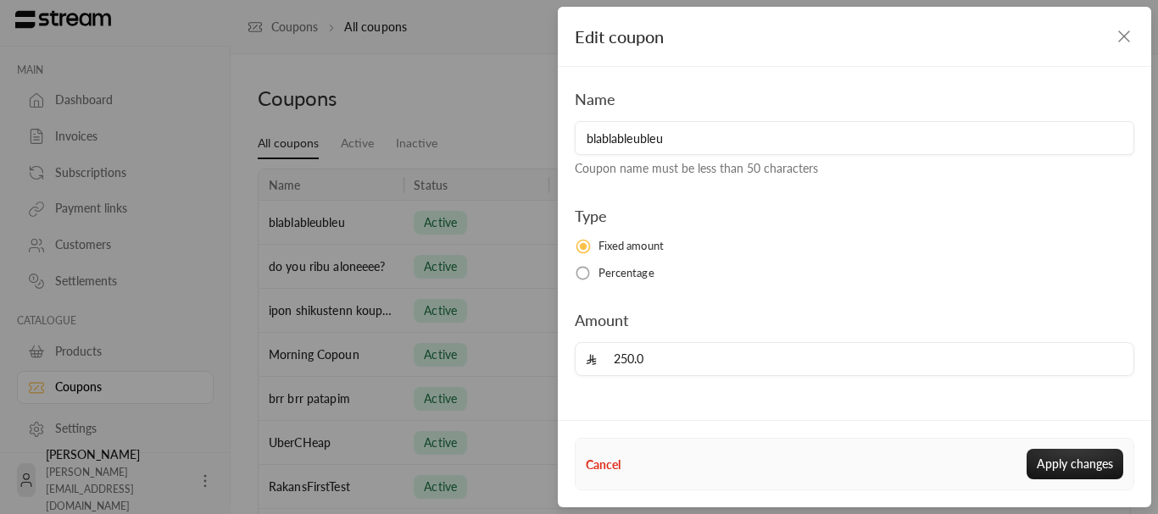
click at [1131, 42] on icon "button" at bounding box center [1124, 36] width 20 height 20
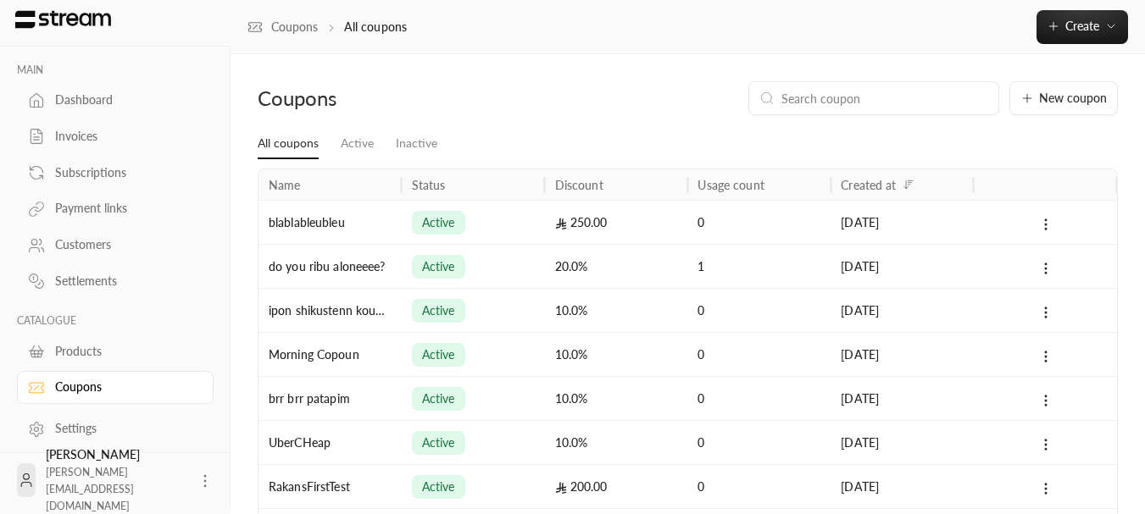
click at [74, 169] on div "Subscriptions" at bounding box center [123, 172] width 137 height 17
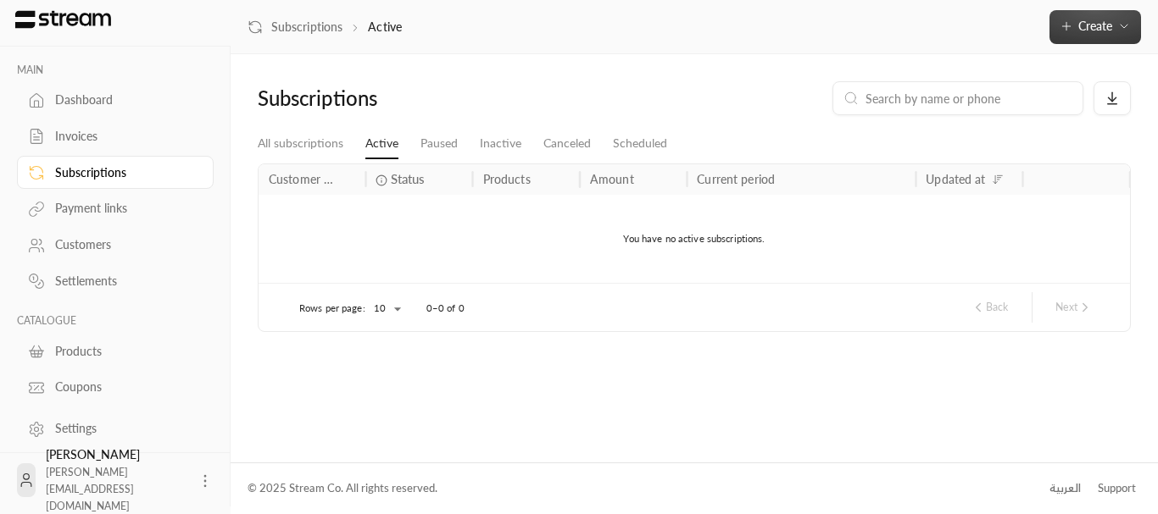
click at [1063, 25] on icon "button" at bounding box center [1066, 26] width 14 height 14
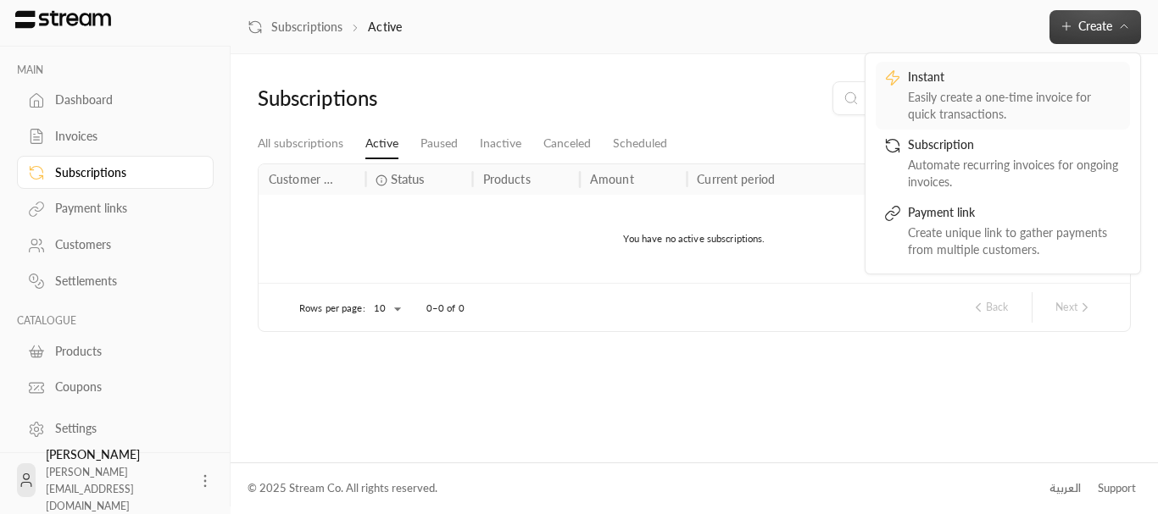
click at [936, 102] on div "Easily create a one-time invoice for quick transactions." at bounding box center [1015, 106] width 214 height 34
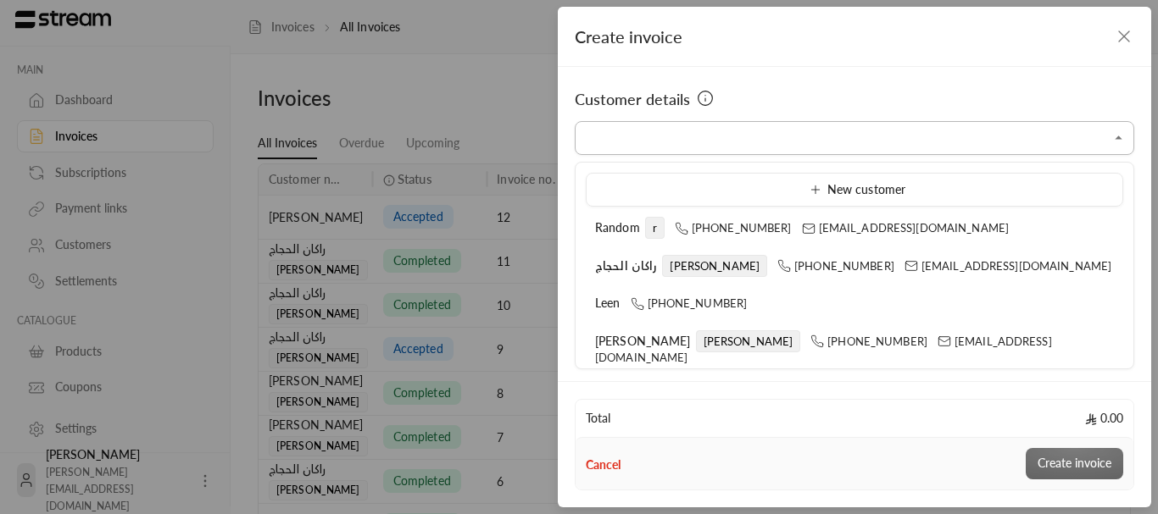
click at [741, 147] on input "Select customer" at bounding box center [854, 139] width 559 height 30
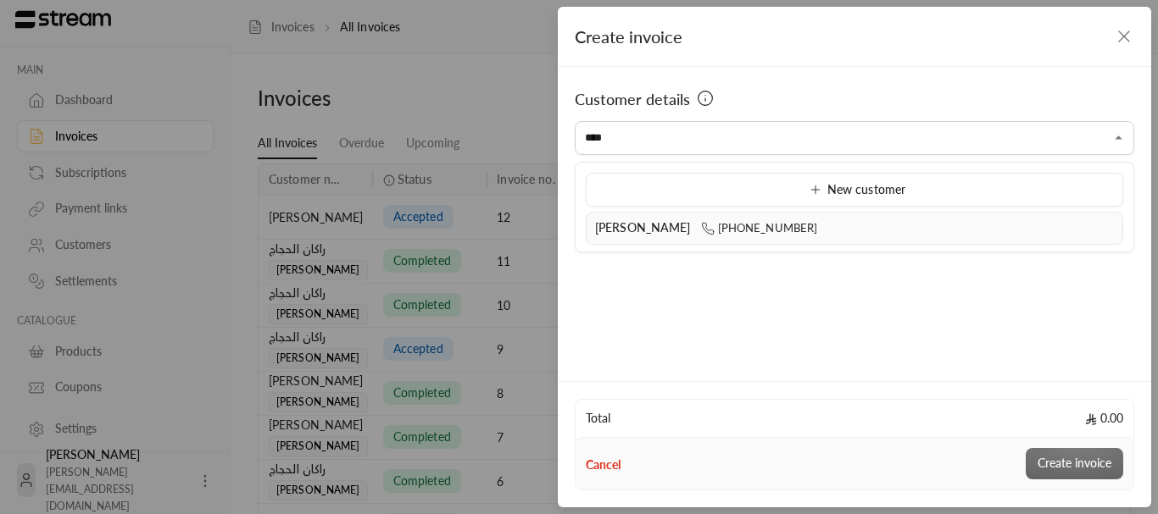
click at [701, 227] on span "[PHONE_NUMBER]" at bounding box center [759, 228] width 117 height 14
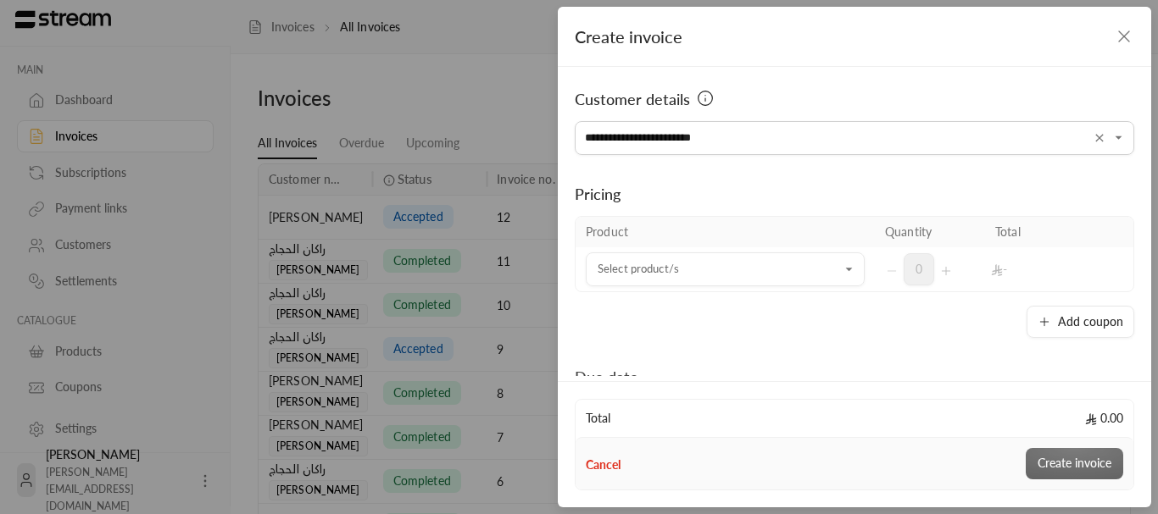
type input "**********"
click at [764, 303] on div "Product Quantity Total Select product/s Select product/s 0 - Add coupon" at bounding box center [854, 277] width 559 height 122
click at [709, 269] on input "Select customer" at bounding box center [725, 270] width 279 height 30
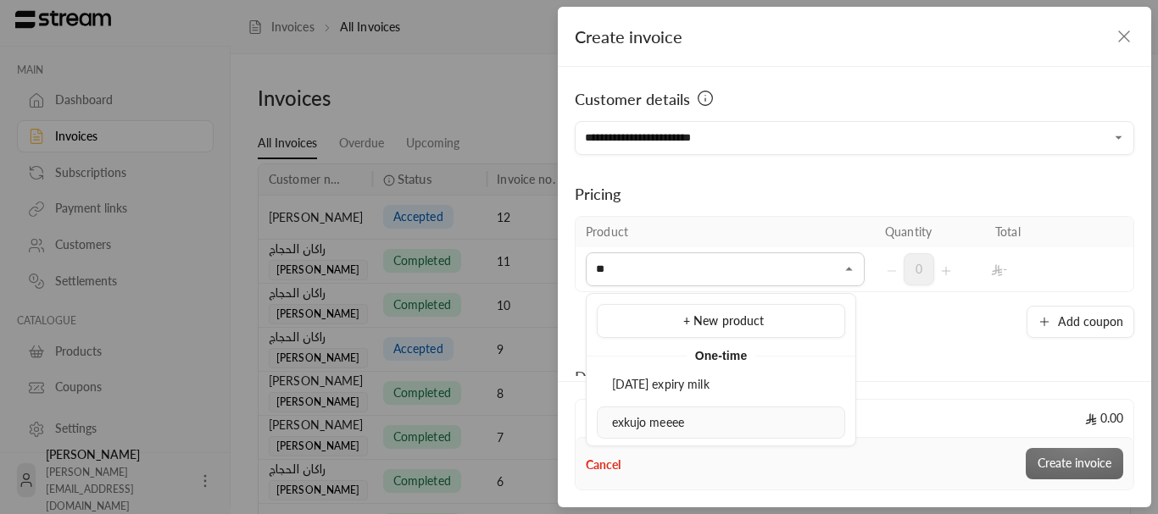
click at [662, 425] on span "exkujo meeee" at bounding box center [648, 422] width 72 height 14
type input "**"
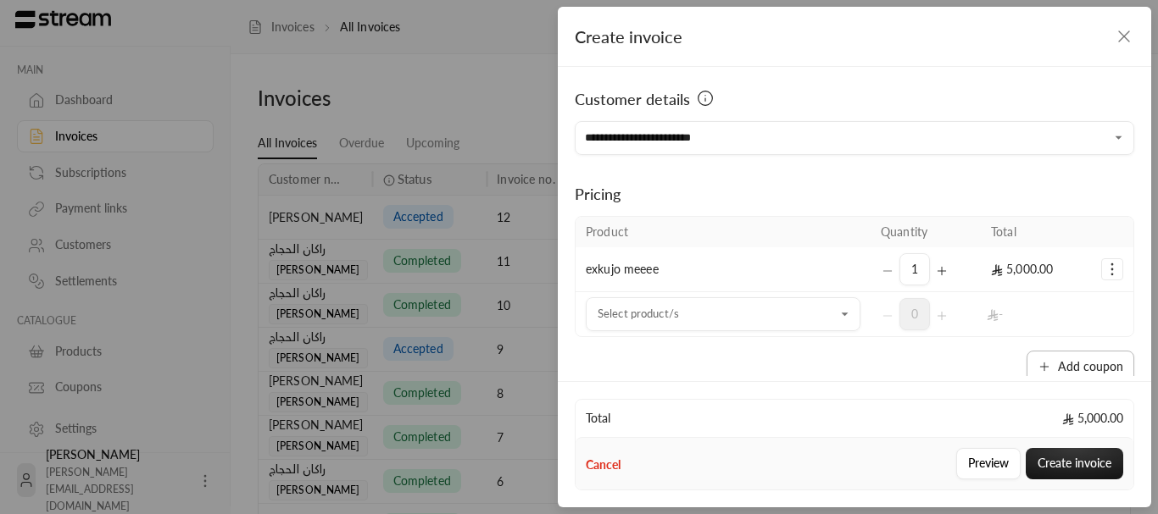
click at [1064, 351] on button "Add coupon" at bounding box center [1080, 367] width 108 height 32
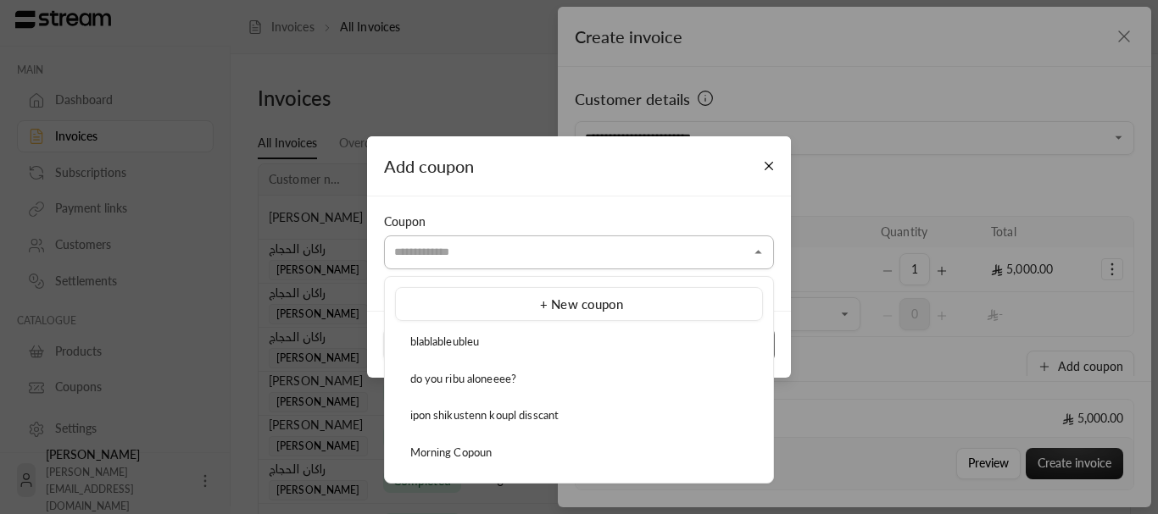
click at [670, 252] on input "Select customer" at bounding box center [579, 252] width 390 height 30
click at [492, 342] on div "blablableubleu" at bounding box center [578, 342] width 349 height 17
type input "**********"
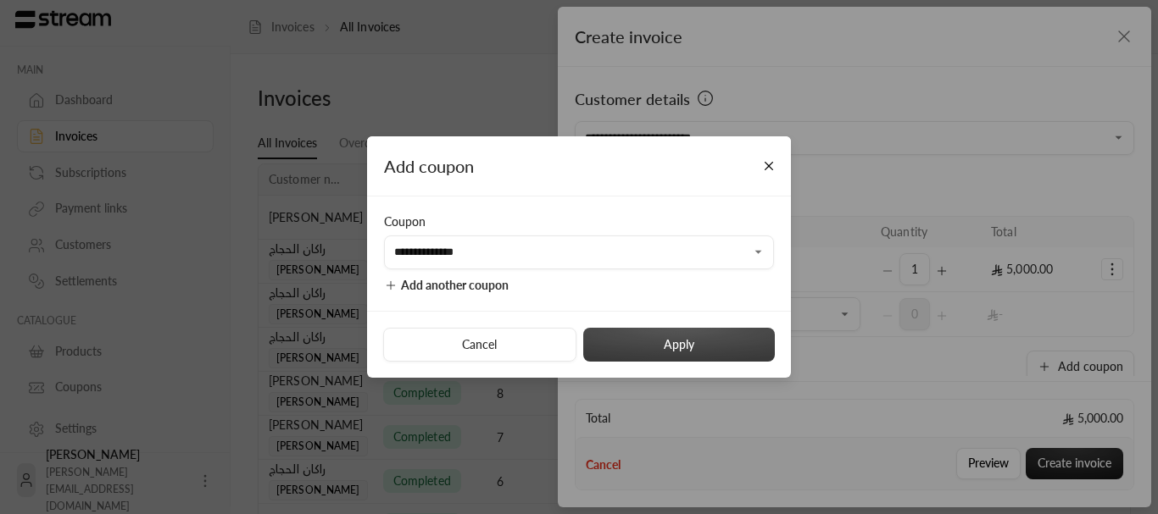
click at [632, 330] on button "Apply" at bounding box center [679, 345] width 192 height 34
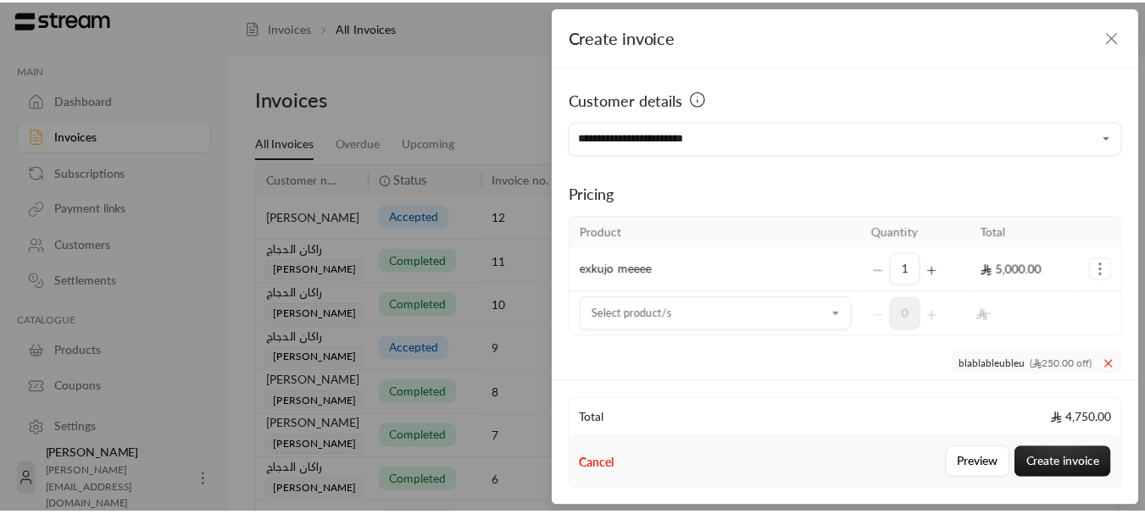
scroll to position [187, 0]
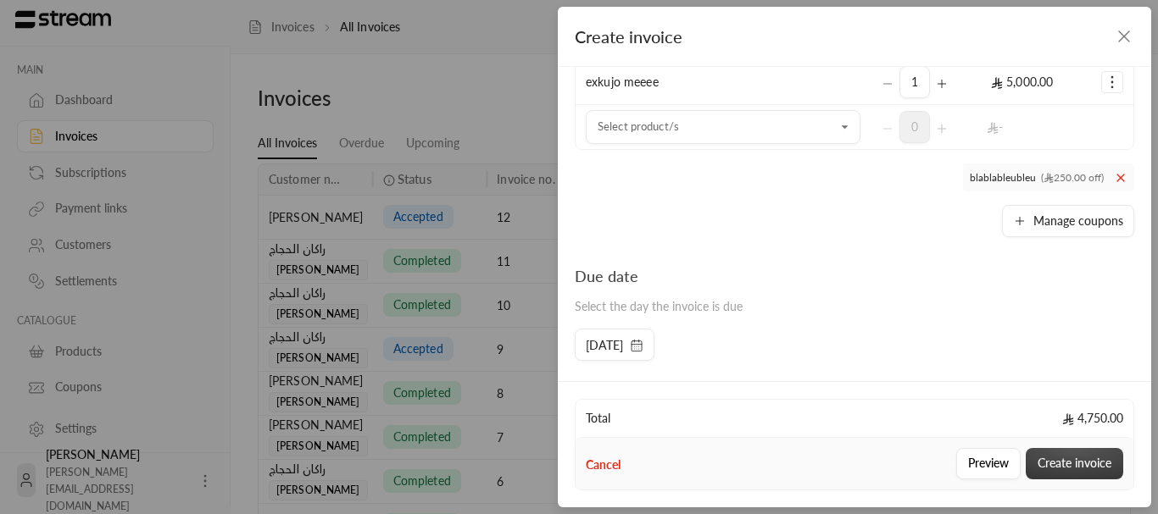
click at [1062, 466] on button "Create invoice" at bounding box center [1073, 463] width 97 height 31
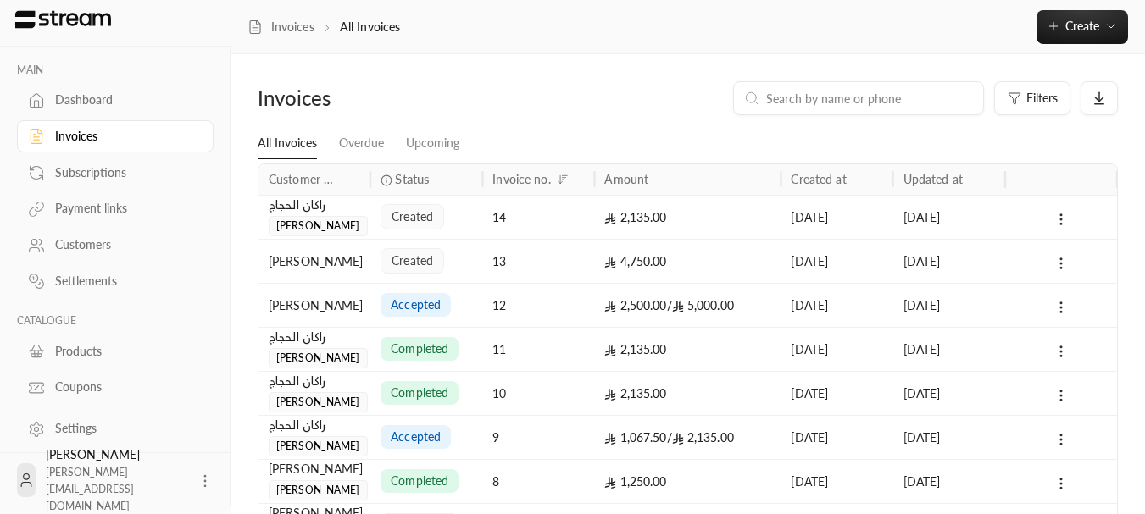
click at [311, 224] on span "[PERSON_NAME]" at bounding box center [318, 226] width 99 height 20
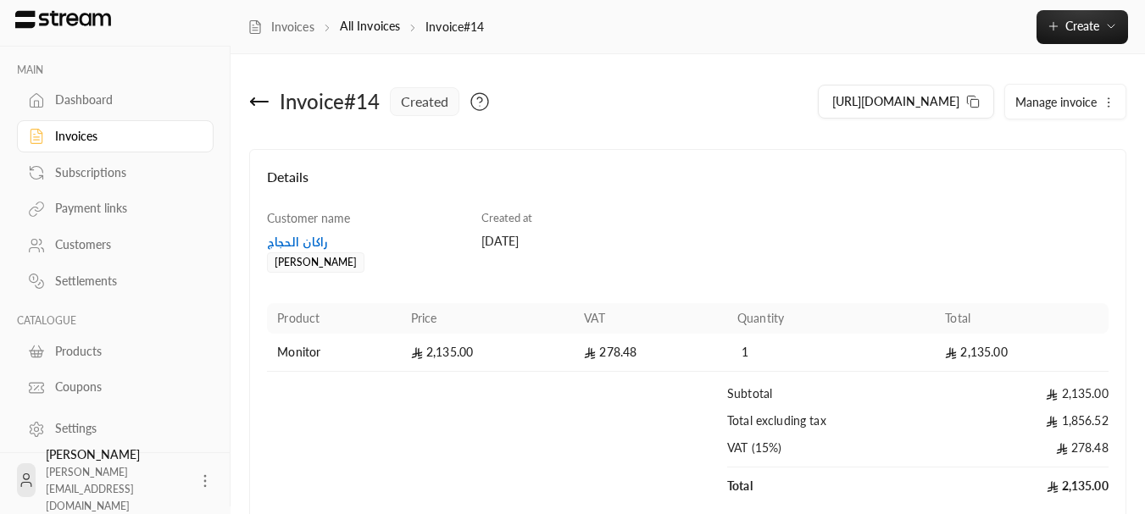
click at [254, 104] on icon at bounding box center [252, 101] width 3 height 7
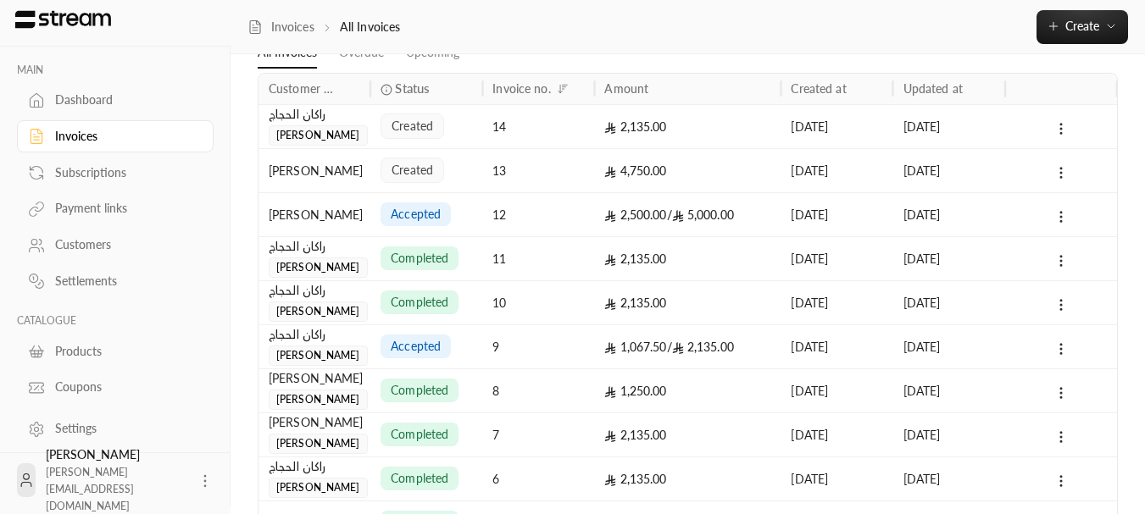
scroll to position [249, 0]
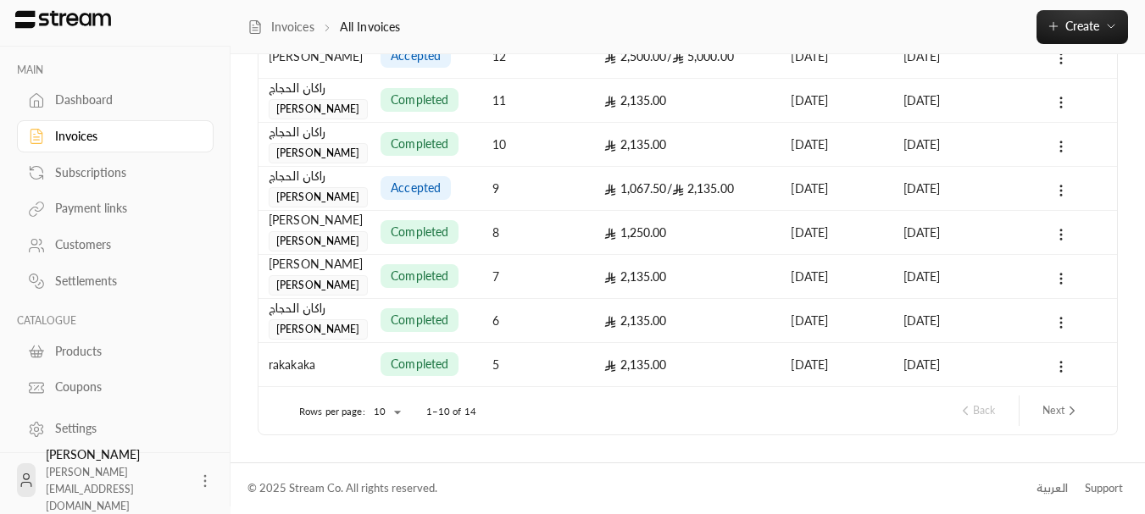
click at [1073, 420] on button "Next" at bounding box center [1061, 411] width 51 height 29
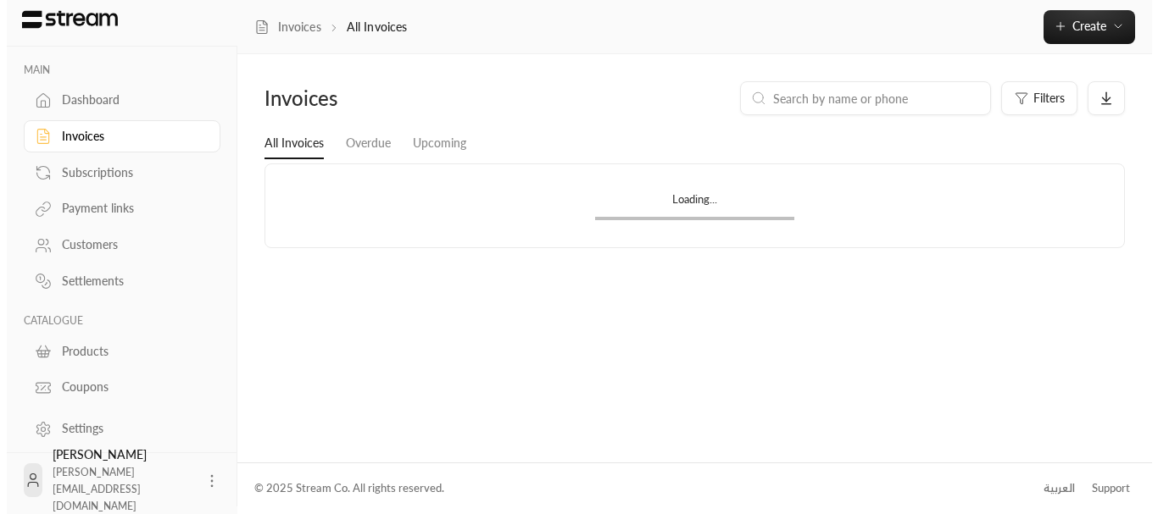
scroll to position [0, 0]
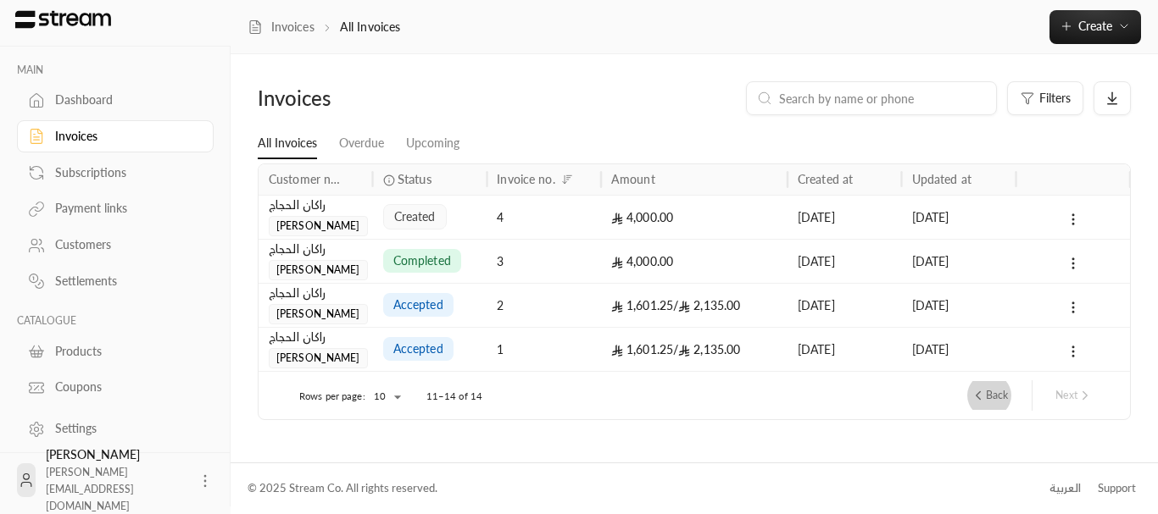
click at [985, 390] on button "Back" at bounding box center [989, 395] width 51 height 29
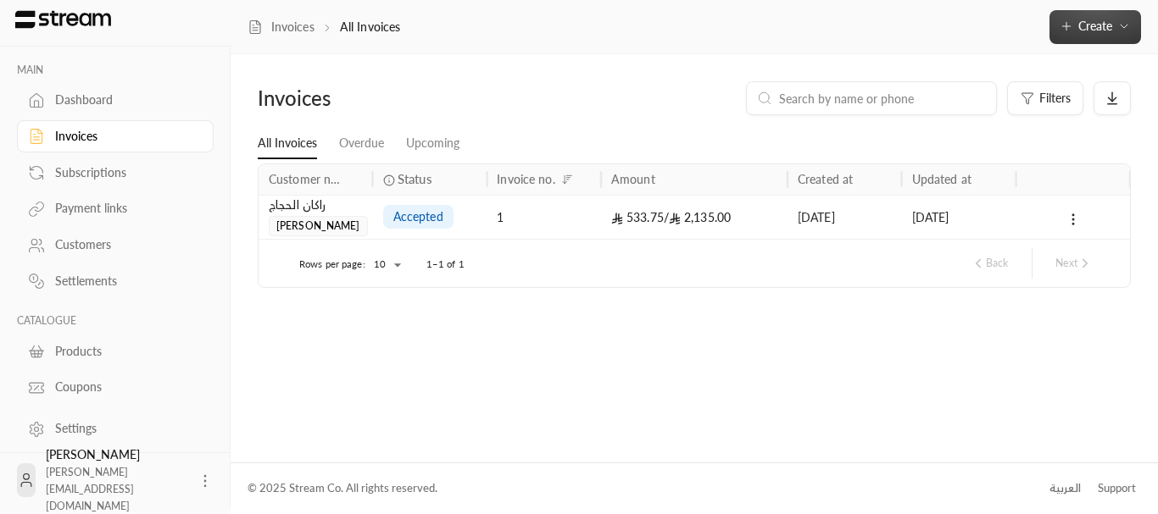
click at [1105, 34] on button "Create" at bounding box center [1095, 27] width 92 height 34
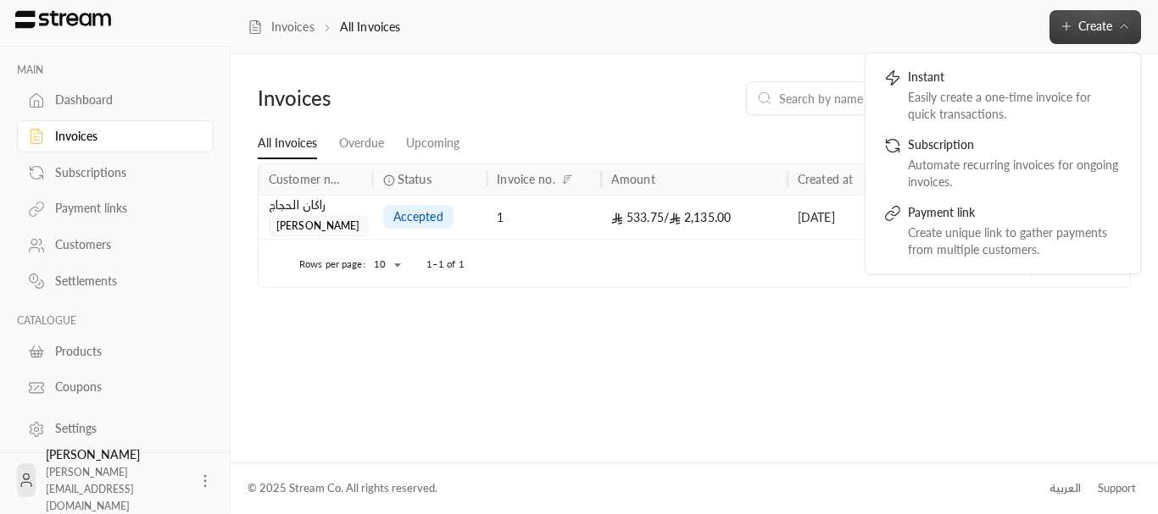
click at [1070, 494] on div "العربية" at bounding box center [1064, 489] width 31 height 17
